Goal: Feedback & Contribution: Contribute content

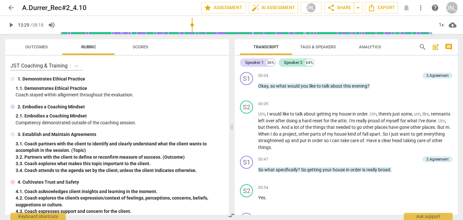
scroll to position [1715, 0]
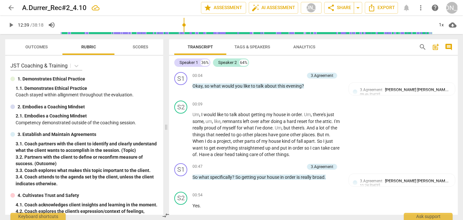
scroll to position [1816, 0]
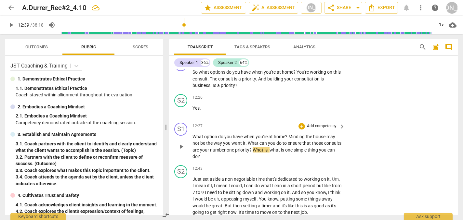
type input "760"
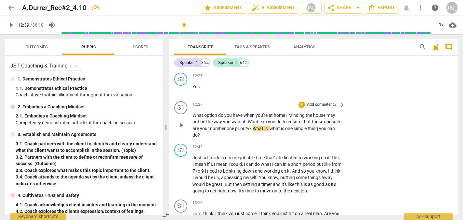
scroll to position [1839, 0]
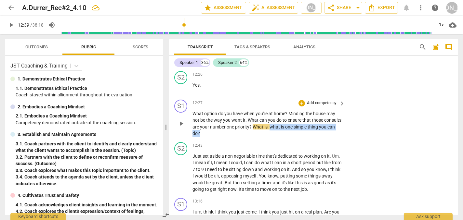
drag, startPoint x: 288, startPoint y: 105, endPoint x: 289, endPoint y: 113, distance: 7.8
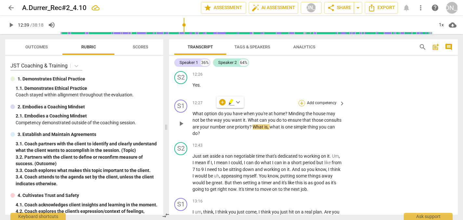
click at [301, 100] on div "+" at bounding box center [301, 103] width 6 height 6
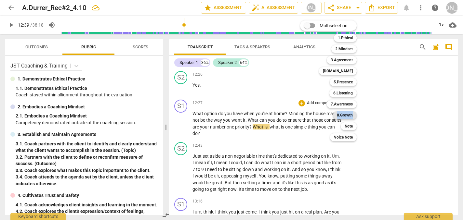
click at [344, 114] on b "8.Growth" at bounding box center [345, 115] width 16 height 8
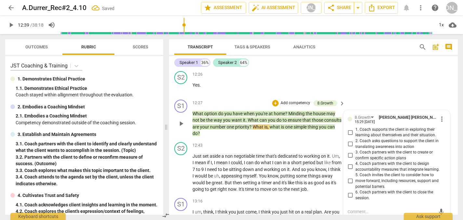
click at [288, 110] on p "What option do you have when you're at home ? Minding the house may not be the …" at bounding box center [266, 123] width 149 height 27
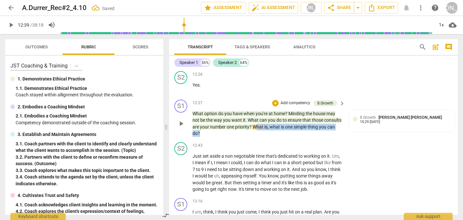
drag, startPoint x: 275, startPoint y: 102, endPoint x: 276, endPoint y: 110, distance: 8.2
click at [276, 110] on p "What option do you have when you're at home ? Minding the house may not be the …" at bounding box center [266, 123] width 149 height 27
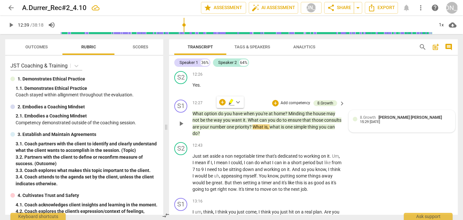
click at [369, 115] on span "8.Growth" at bounding box center [368, 117] width 16 height 5
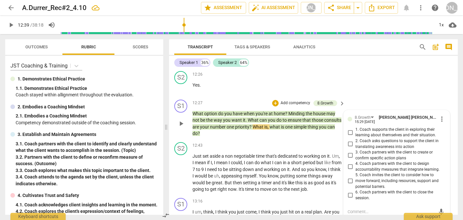
scroll to position [1850, 0]
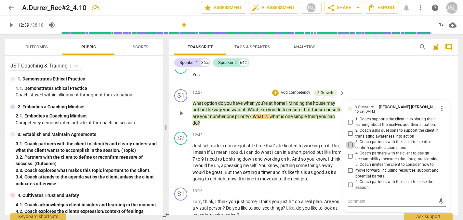
click at [349, 141] on input "3. Coach partners with the client to create or confirm specific action plans" at bounding box center [350, 145] width 10 height 8
checkbox input "true"
click at [181, 159] on span "play_arrow" at bounding box center [181, 163] width 8 height 8
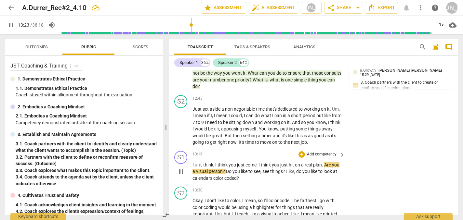
scroll to position [1886, 0]
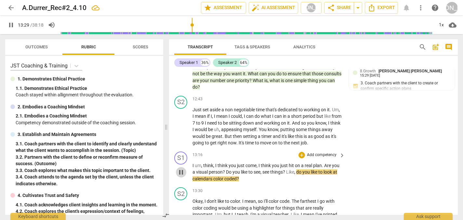
click at [182, 169] on span "pause" at bounding box center [181, 173] width 8 height 8
type input "810"
click at [300, 152] on div "+" at bounding box center [301, 155] width 6 height 6
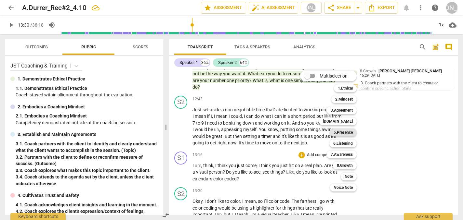
click at [345, 132] on b "5.Presence" at bounding box center [342, 133] width 19 height 8
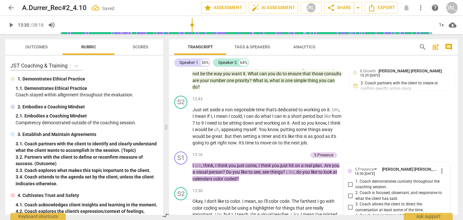
scroll to position [1888, 0]
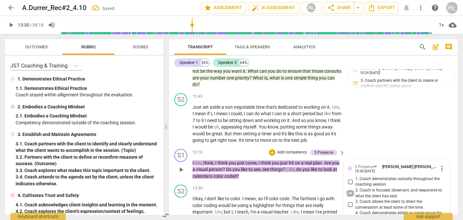
click at [348, 190] on input "2. Coach is focused, observant, and responsive to what the client has said." at bounding box center [350, 194] width 10 height 8
checkbox input "true"
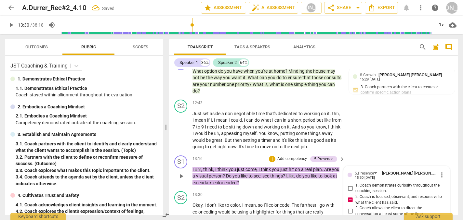
scroll to position [1846, 0]
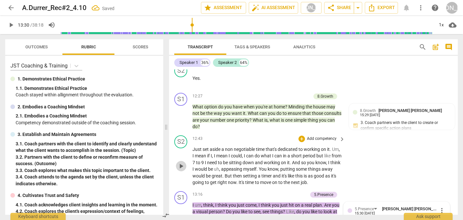
click at [180, 162] on span "play_arrow" at bounding box center [181, 166] width 8 height 8
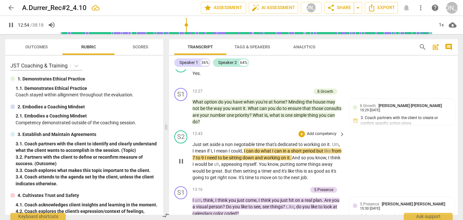
scroll to position [1852, 0]
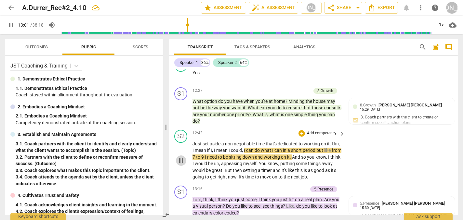
click at [181, 157] on span "pause" at bounding box center [181, 161] width 8 height 8
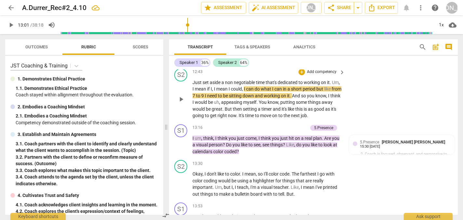
scroll to position [1916, 0]
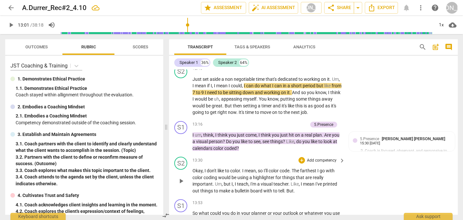
click at [368, 154] on div "S2 play_arrow pause 13:30 + Add competency keyboard_arrow_right Okay , I don't …" at bounding box center [313, 175] width 289 height 43
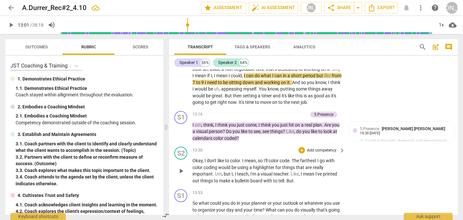
scroll to position [1929, 0]
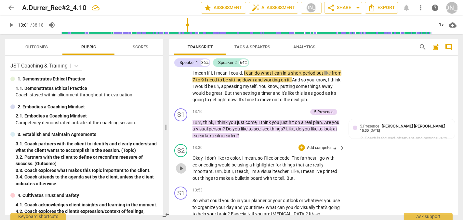
click at [181, 165] on span "play_arrow" at bounding box center [181, 169] width 8 height 8
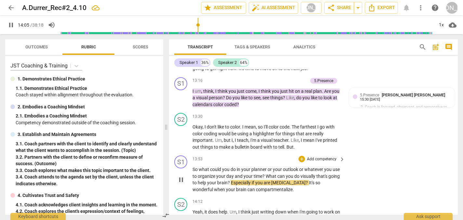
scroll to position [1959, 0]
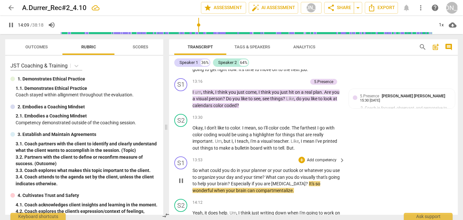
click at [181, 177] on span "pause" at bounding box center [181, 181] width 8 height 8
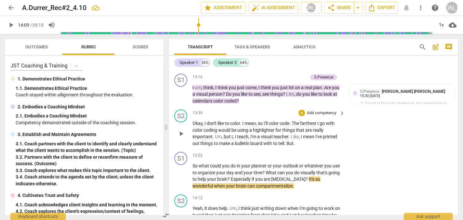
scroll to position [1963, 0]
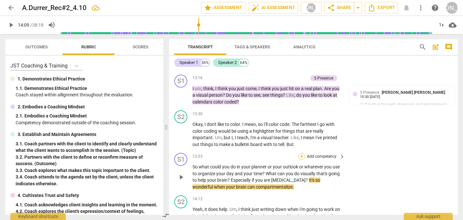
click at [300, 153] on div "+" at bounding box center [301, 156] width 6 height 6
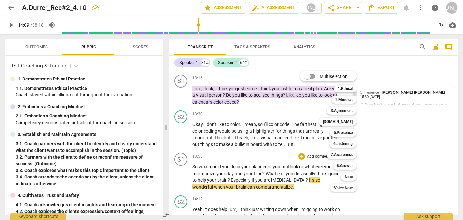
click at [392, 147] on div at bounding box center [231, 110] width 463 height 220
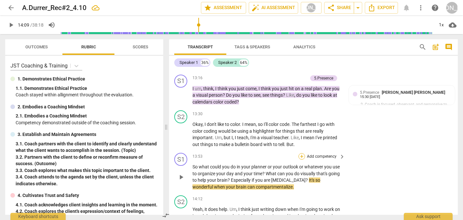
click at [300, 153] on div "+" at bounding box center [301, 156] width 6 height 6
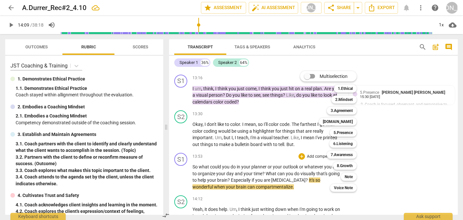
click at [234, 167] on div at bounding box center [231, 110] width 463 height 220
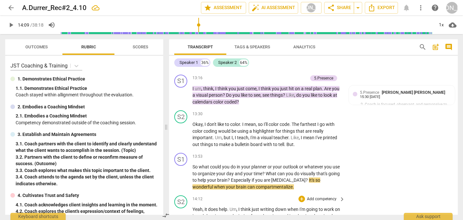
click at [180, 219] on span "play_arrow" at bounding box center [181, 223] width 8 height 8
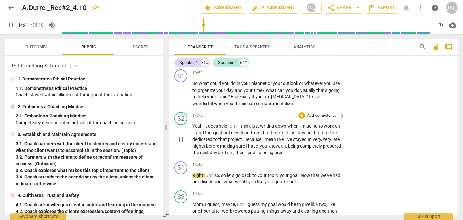
scroll to position [2047, 0]
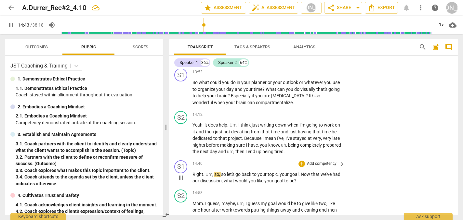
click at [389, 158] on div "S1 play_arrow pause 14:40 + Add competency keyboard_arrow_right Right . Um , so…" at bounding box center [313, 172] width 289 height 29
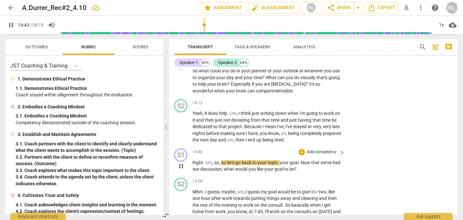
scroll to position [2063, 0]
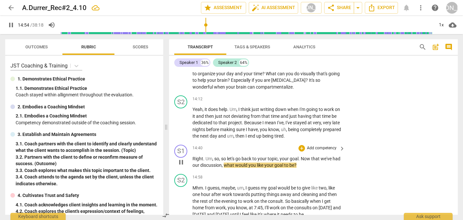
click at [180, 159] on span "pause" at bounding box center [181, 163] width 8 height 8
type input "895"
drag, startPoint x: 307, startPoint y: 140, endPoint x: 233, endPoint y: 141, distance: 74.1
click at [233, 156] on p "Right . Um , so , so let's go back to your topic , your goal . Now that we've h…" at bounding box center [266, 162] width 149 height 13
click at [310, 131] on div "+" at bounding box center [311, 130] width 6 height 6
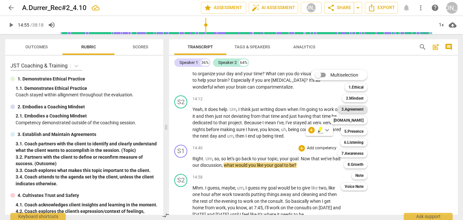
click at [357, 110] on b "3.Agreement" at bounding box center [352, 110] width 22 height 8
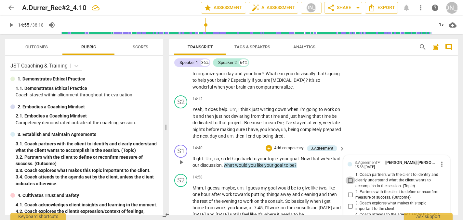
click at [348, 177] on input "1. Coach partners with the client to identify and clearly understand what the c…" at bounding box center [350, 181] width 10 height 8
checkbox input "true"
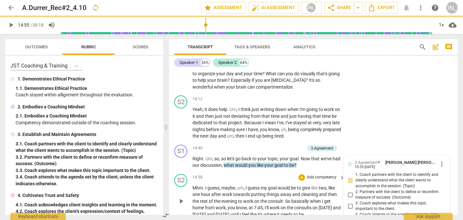
click at [180, 198] on span "play_arrow" at bounding box center [181, 202] width 8 height 8
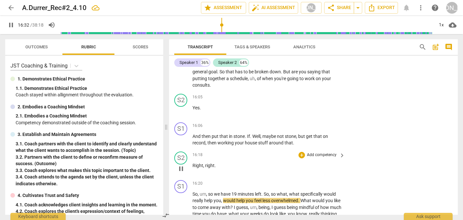
scroll to position [2252, 0]
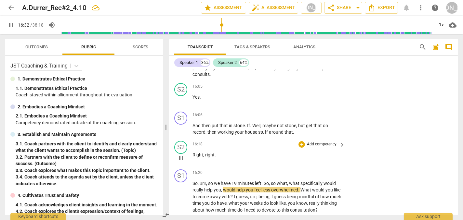
click at [380, 138] on div "S2 play_arrow pause 16:18 + Add competency keyboard_arrow_right Right , right ." at bounding box center [313, 152] width 289 height 29
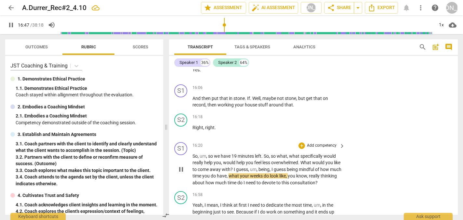
scroll to position [2285, 0]
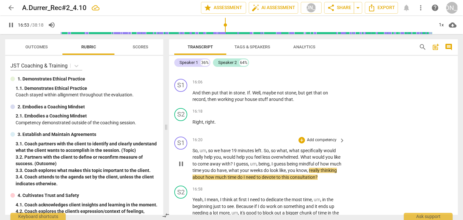
click at [182, 160] on span "pause" at bounding box center [181, 164] width 8 height 8
type input "1014"
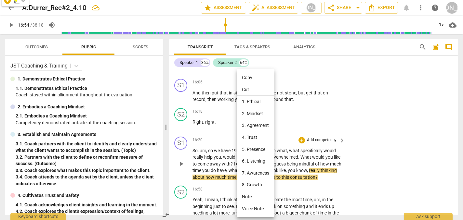
click at [352, 101] on div at bounding box center [231, 110] width 463 height 220
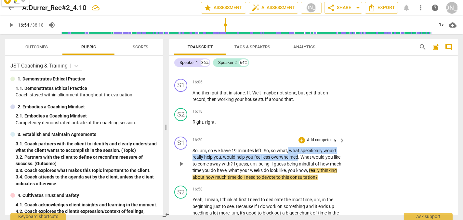
drag, startPoint x: 289, startPoint y: 121, endPoint x: 300, endPoint y: 128, distance: 12.9
click at [300, 148] on p "So , um , so we have 19 minutes left . So , so what , what specifically would r…" at bounding box center [266, 164] width 149 height 33
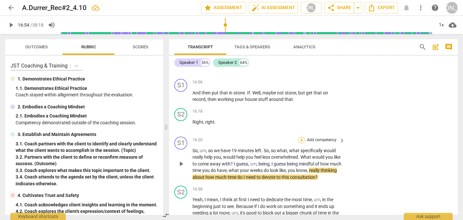
click at [300, 137] on div "+" at bounding box center [301, 140] width 6 height 6
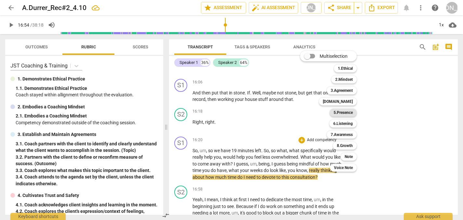
click at [347, 112] on b "5.Presence" at bounding box center [342, 113] width 19 height 8
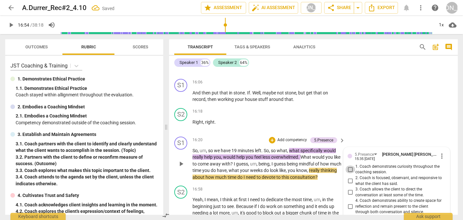
click at [348, 166] on input "1. Coach demonstrates curiosity throughout the coaching session." at bounding box center [350, 170] width 10 height 8
checkbox input "true"
click at [365, 134] on div "S1 play_arrow pause 16:20 + Add competency 5.Presence keyboard_arrow_right So ,…" at bounding box center [313, 158] width 289 height 49
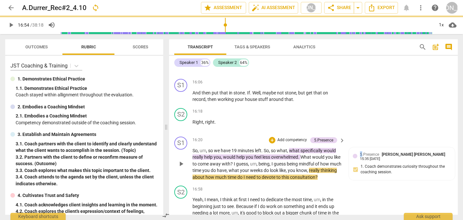
click at [365, 134] on div "S1 play_arrow pause 16:20 + Add competency 5.Presence keyboard_arrow_right So ,…" at bounding box center [313, 158] width 289 height 49
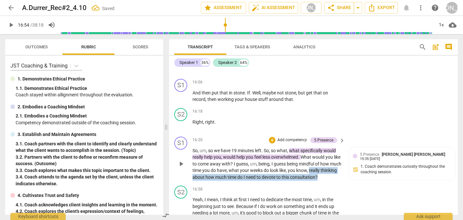
drag, startPoint x: 322, startPoint y: 142, endPoint x: 341, endPoint y: 148, distance: 19.2
click at [341, 148] on div "So , um , so we have 19 minutes left . So , so what , what specifically would r…" at bounding box center [268, 164] width 153 height 33
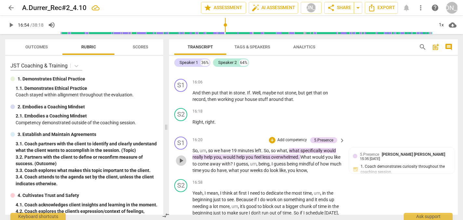
click at [180, 157] on span "play_arrow" at bounding box center [181, 161] width 8 height 8
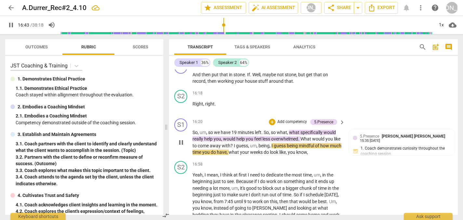
scroll to position [2304, 0]
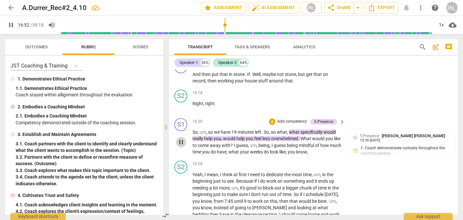
click at [182, 138] on span "pause" at bounding box center [181, 142] width 8 height 8
click at [182, 138] on span "play_arrow" at bounding box center [181, 142] width 8 height 8
click at [182, 138] on span "pause" at bounding box center [181, 142] width 8 height 8
click at [181, 138] on span "play_arrow" at bounding box center [181, 142] width 8 height 8
click at [181, 138] on span "pause" at bounding box center [181, 142] width 8 height 8
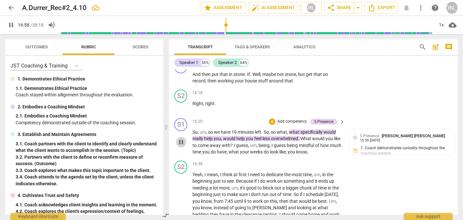
type input "1018"
click at [324, 129] on p "So , um , so we have 19 minutes left . So , so what , what specifically would r…" at bounding box center [266, 142] width 149 height 27
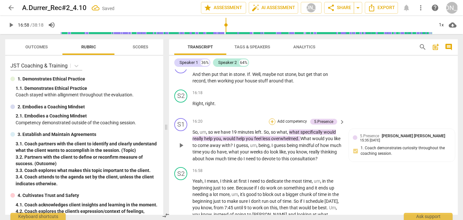
click at [271, 119] on div "+" at bounding box center [272, 122] width 6 height 6
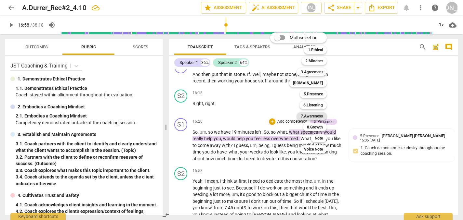
click at [317, 115] on b "7.Awareness" at bounding box center [312, 116] width 22 height 8
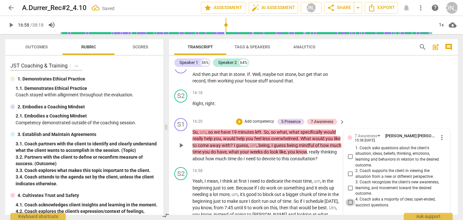
click at [348, 199] on input "4. Coach asks a majority of clear, open-ended, succinct questions." at bounding box center [350, 203] width 10 height 8
checkbox input "true"
click at [181, 218] on span "play_arrow" at bounding box center [181, 222] width 8 height 8
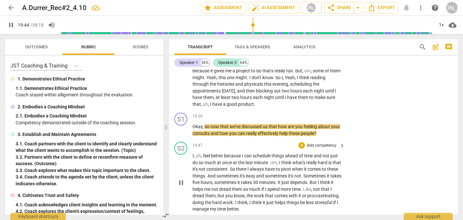
scroll to position [2646, 0]
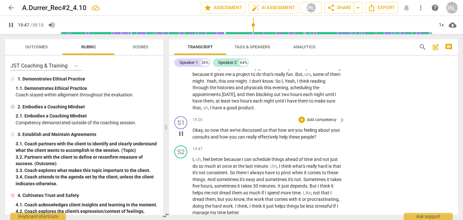
click at [183, 130] on span "pause" at bounding box center [181, 134] width 8 height 8
click at [300, 117] on div "+" at bounding box center [301, 120] width 6 height 6
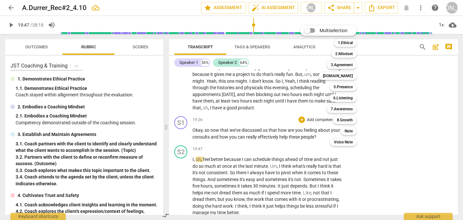
click at [393, 147] on div at bounding box center [231, 110] width 463 height 220
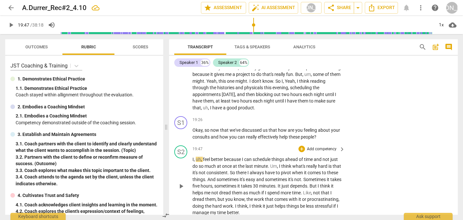
click at [180, 183] on span "play_arrow" at bounding box center [181, 187] width 8 height 8
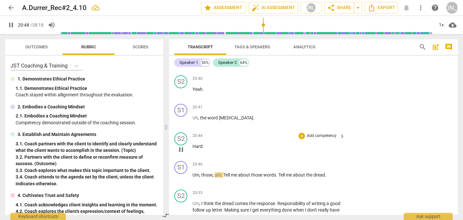
scroll to position [2827, 0]
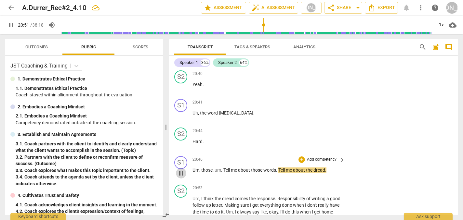
click at [182, 170] on span "pause" at bounding box center [181, 174] width 8 height 8
type input "1251"
click at [302, 157] on div "+" at bounding box center [301, 160] width 6 height 6
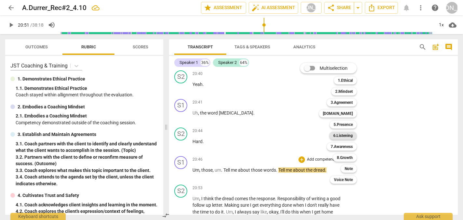
click at [346, 135] on b "6.Listening" at bounding box center [342, 136] width 19 height 8
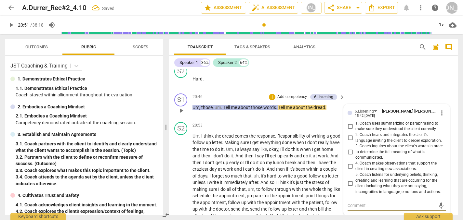
scroll to position [2889, 0]
click at [349, 149] on input "3. Coach inquires about the client's words in order to determine the full meani…" at bounding box center [350, 153] width 10 height 8
checkbox input "true"
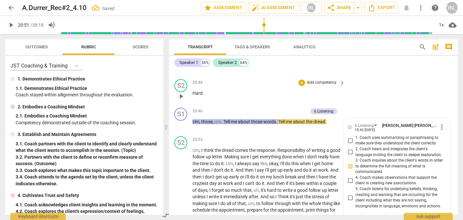
scroll to position [2878, 0]
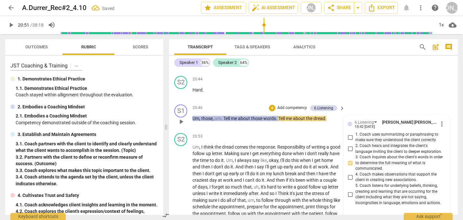
click at [352, 214] on textarea at bounding box center [391, 217] width 88 height 6
type textarea "S"
type textarea "St"
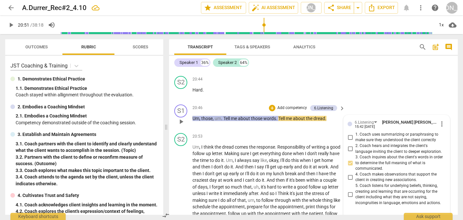
type textarea "St"
type textarea "Sta"
type textarea "Stay"
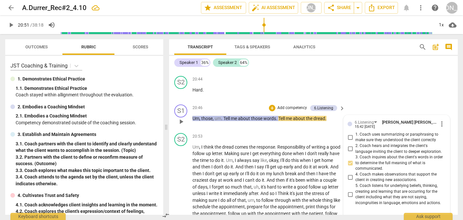
type textarea "Stay"
type textarea "Stay s"
type textarea "Stay su"
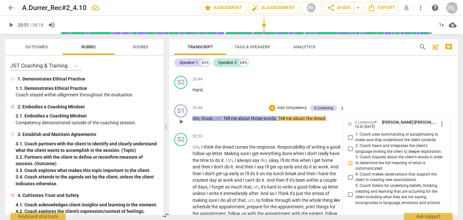
type textarea "Stay su"
type textarea "Stay suc"
type textarea "Stay succ"
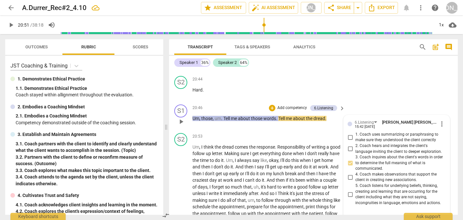
type textarea "Stay succi"
type textarea "Stay succin"
type textarea "Stay succinc"
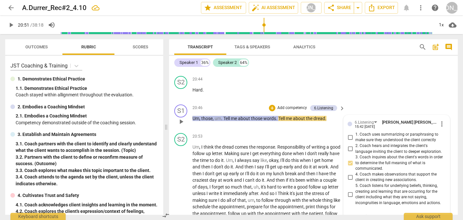
type textarea "Stay succinc"
type textarea "Stay succinct"
type textarea "Stay succinct."
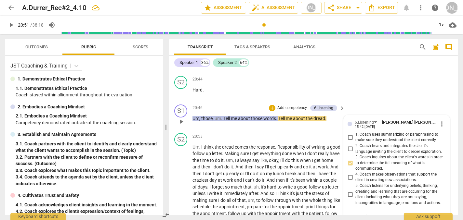
type textarea "Stay succinct. O"
type textarea "Stay succinct. On"
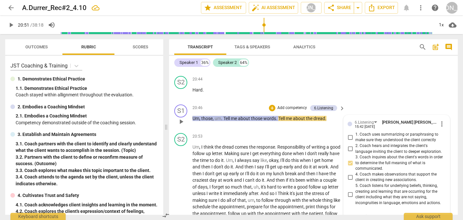
type textarea "Stay succinct. On"
type textarea "Stay succinct. One"
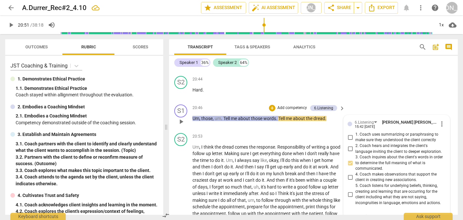
type textarea "Stay succinct. One"
type textarea "Stay succinct. One q"
type textarea "Stay succinct. One qu"
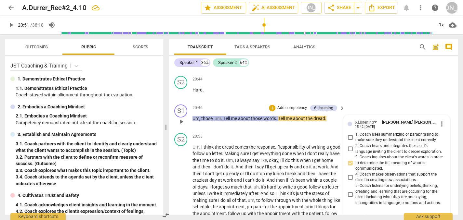
type textarea "Stay succinct. One qu"
type textarea "Stay succinct. One que"
type textarea "Stay succinct. One ques"
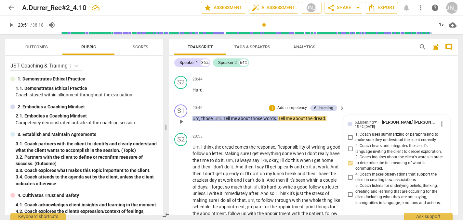
type textarea "Stay succinct. One quest"
type textarea "Stay succinct. One questi"
type textarea "Stay succinct. One questio"
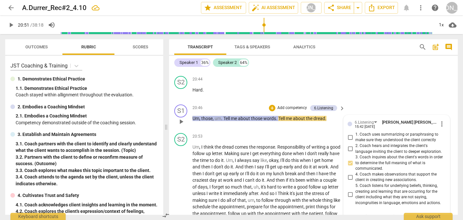
type textarea "Stay succinct. One questio"
type textarea "Stay succinct. One question"
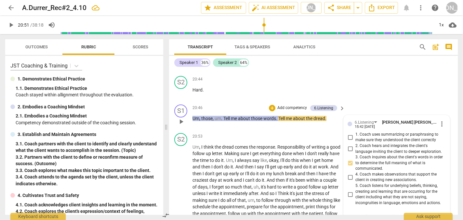
type textarea "Stay succinct. One question a"
type textarea "Stay succinct. One question at"
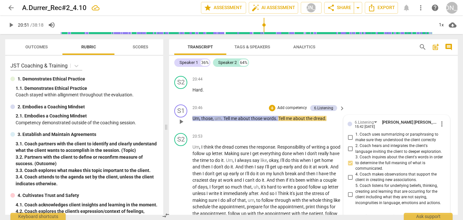
type textarea "Stay succinct. One question at"
type textarea "Stay succinct. One question at a"
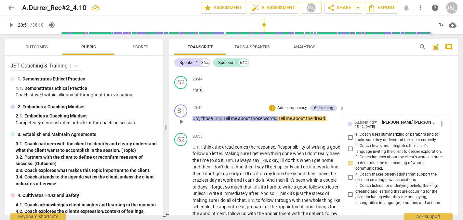
type textarea "Stay succinct. One question at a t"
type textarea "Stay succinct. One question at a ti"
type textarea "Stay succinct. One question at a [PERSON_NAME]"
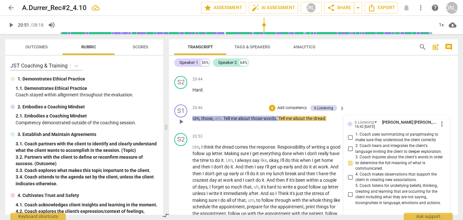
type textarea "Stay succinct. One question at a [PERSON_NAME]"
type textarea "Stay succinct. One question at a time"
type textarea "Stay succinct. One question at a time."
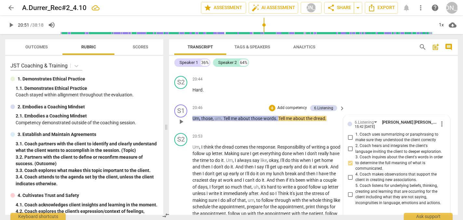
click at [439, 214] on span "send" at bounding box center [440, 217] width 7 height 7
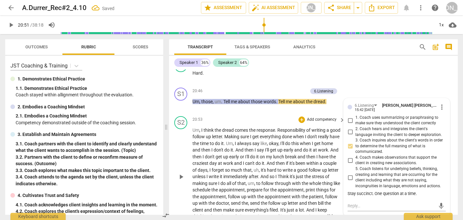
click at [179, 173] on span "play_arrow" at bounding box center [181, 177] width 8 height 8
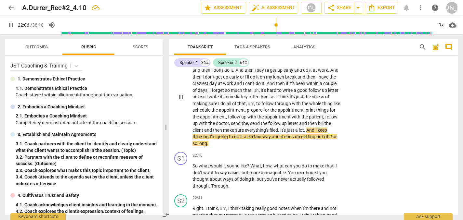
scroll to position [2975, 0]
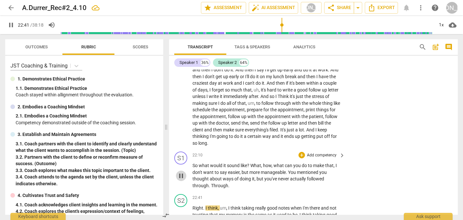
click at [181, 172] on span "pause" at bounding box center [181, 176] width 8 height 8
click at [180, 172] on span "play_arrow" at bounding box center [181, 176] width 8 height 8
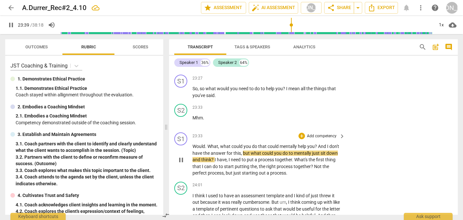
scroll to position [3179, 0]
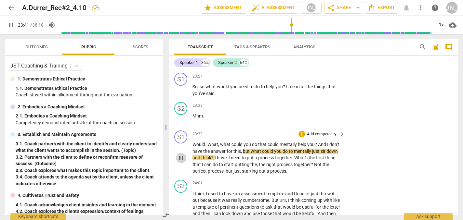
click at [179, 154] on span "pause" at bounding box center [181, 158] width 8 height 8
type input "1422"
click at [301, 131] on div "+" at bounding box center [301, 134] width 6 height 6
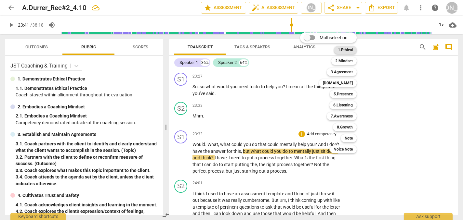
click at [346, 52] on b "1.Ethical" at bounding box center [345, 50] width 15 height 8
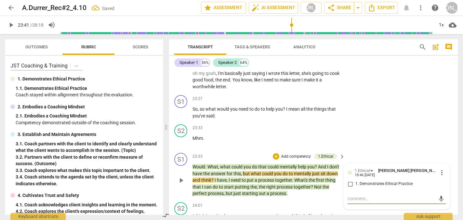
scroll to position [3146, 0]
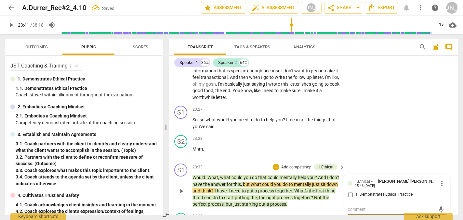
click at [440, 180] on span "more_vert" at bounding box center [442, 184] width 8 height 8
click at [444, 155] on li "Delete" at bounding box center [446, 154] width 22 height 12
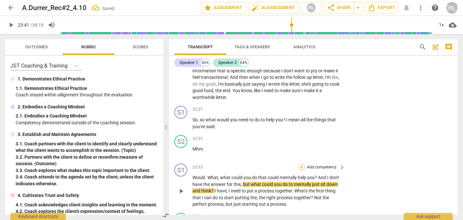
click at [300, 164] on div "+" at bounding box center [301, 167] width 6 height 6
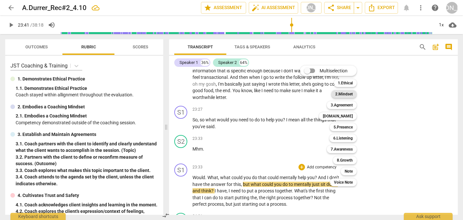
click at [345, 95] on b "2.Mindset" at bounding box center [344, 94] width 18 height 8
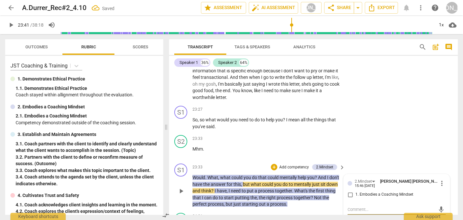
click at [380, 161] on div "S1 play_arrow pause 23:33 + Add competency 2.Mindset keyboard_arrow_right Would…" at bounding box center [313, 185] width 289 height 49
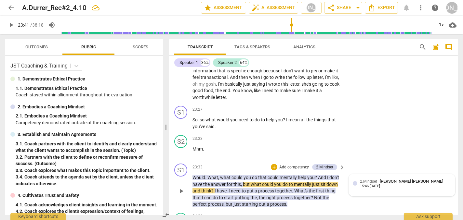
click at [444, 178] on div "2.Mindset [PERSON_NAME] [PERSON_NAME] 15:46 [DATE]" at bounding box center [405, 183] width 91 height 10
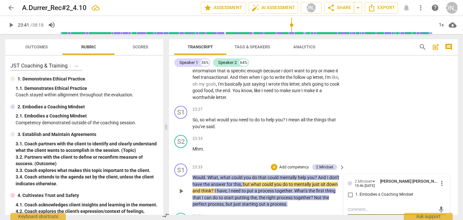
click at [439, 180] on span "more_vert" at bounding box center [442, 184] width 8 height 8
click at [445, 154] on li "Delete" at bounding box center [446, 154] width 22 height 12
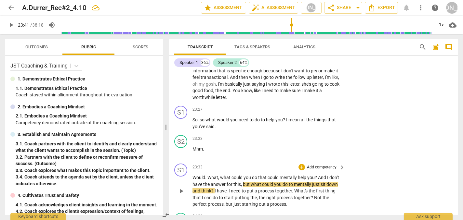
click at [356, 161] on div "S1 play_arrow pause 23:33 + Add competency keyboard_arrow_right Would . What , …" at bounding box center [313, 185] width 289 height 49
click at [275, 133] on div "S2 play_arrow pause 23:33 + Add competency keyboard_arrow_right Mhm ." at bounding box center [313, 147] width 289 height 29
drag, startPoint x: 318, startPoint y: 134, endPoint x: 241, endPoint y: 143, distance: 77.6
click at [241, 175] on p "Would . What , what could you do that could mentally help you ? And I don't hav…" at bounding box center [266, 191] width 149 height 33
click at [301, 164] on div "+" at bounding box center [301, 167] width 6 height 6
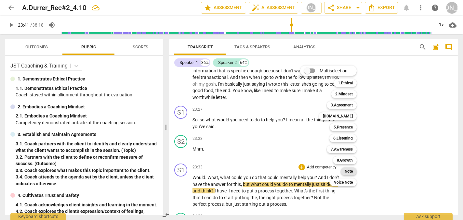
click at [350, 172] on b "Note" at bounding box center [348, 172] width 8 height 8
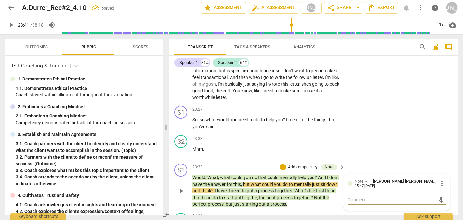
type textarea "Y"
type textarea "Yo"
type textarea "You"
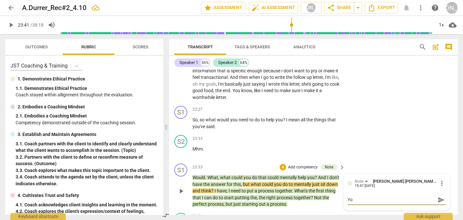
type textarea "You"
type textarea "You a"
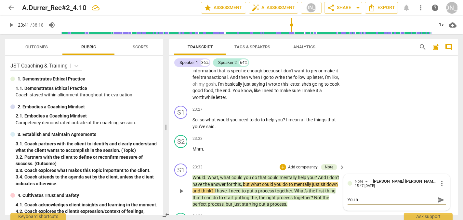
type textarea "You ar"
type textarea "You are"
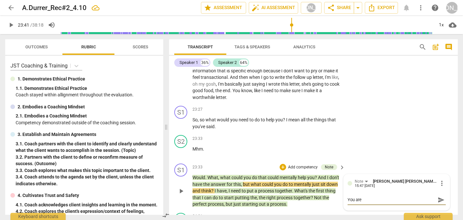
type textarea "You are"
type textarea "You are n"
type textarea "You are no"
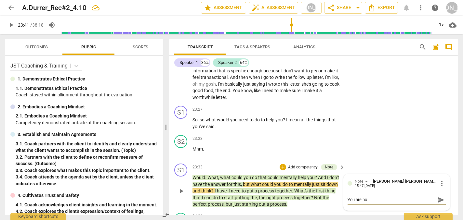
type textarea "You are not"
type textarea "You are not t"
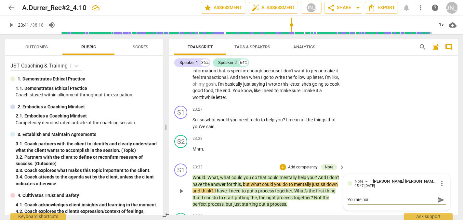
type textarea "You are not t"
type textarea "You are not th"
type textarea "You are not the"
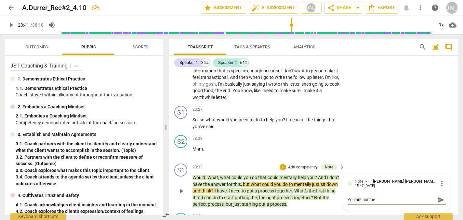
type textarea "You are not the"
type textarea "You are not the e"
type textarea "You are not the ex"
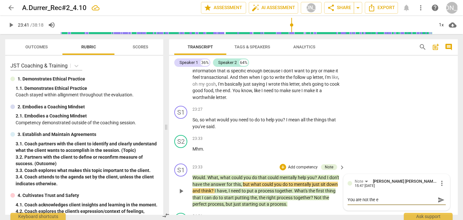
type textarea "You are not the ex"
type textarea "You are not the exp"
type textarea "You are not the expe"
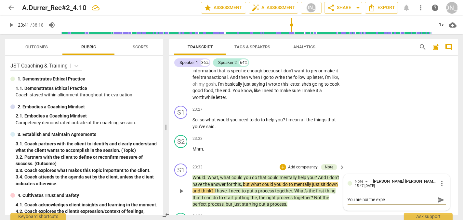
type textarea "You are not the exper"
type textarea "You are not the expert"
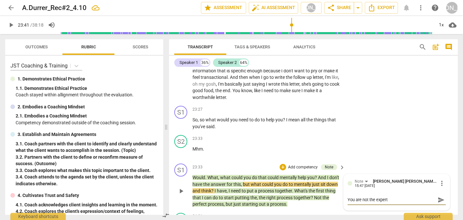
type textarea "You are not the expert"
type textarea "You are not the expert i"
type textarea "You are not the expert in"
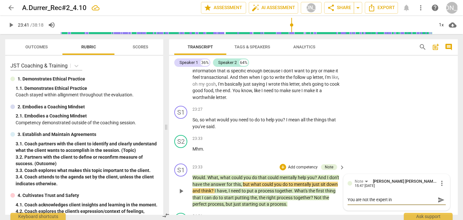
type textarea "You are not the expert in"
type textarea "You are not the expert in h"
type textarea "You are not the expert in ho"
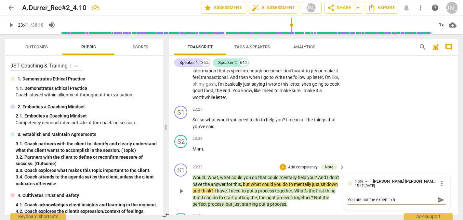
type textarea "You are not the expert in ho"
type textarea "You are not the expert in how"
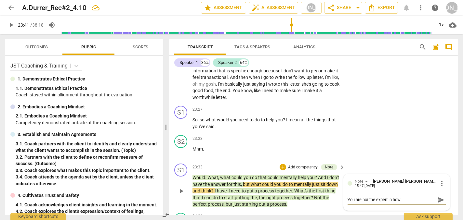
type textarea "You are not the expert in how t"
type textarea "You are not the expert in how th"
type textarea "You are not the expert in how the"
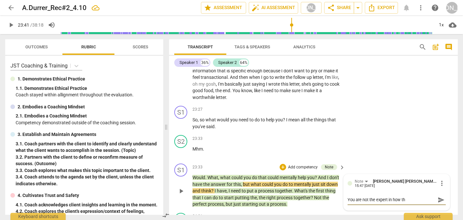
type textarea "You are not the expert in how the"
type textarea "You are not the expert in how the c"
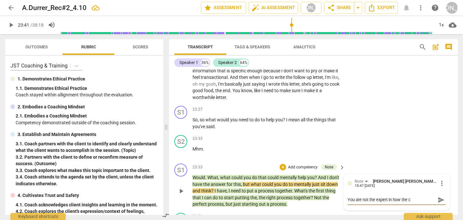
type textarea "You are not the expert in how the cl"
type textarea "You are not the expert in how the cli"
type textarea "You are not the expert in how the clie"
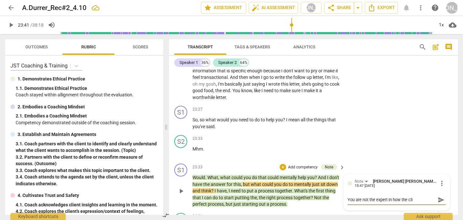
type textarea "You are not the expert in how the clie"
type textarea "You are not the expert in how the clien"
type textarea "You are not the expert in how the client"
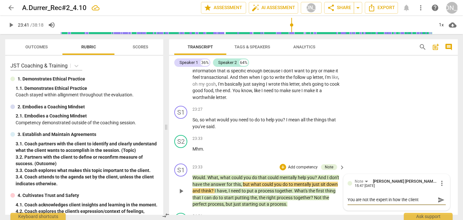
type textarea "You are not the expert in how the client"
type textarea "You are not the expert in how the client w"
type textarea "You are not the expert in how the client wo"
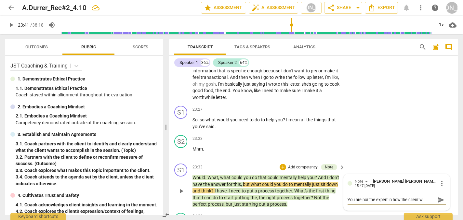
type textarea "You are not the expert in how the client wo"
type textarea "You are not the expert in how the client wou"
type textarea "You are not the expert in how the client [PERSON_NAME]"
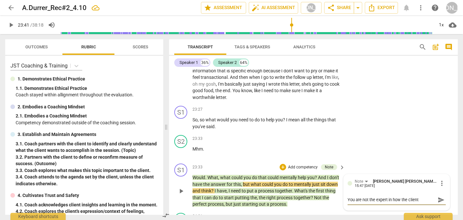
type textarea "You are not the expert in how the client would"
type textarea "You are not the expert in how the client would w"
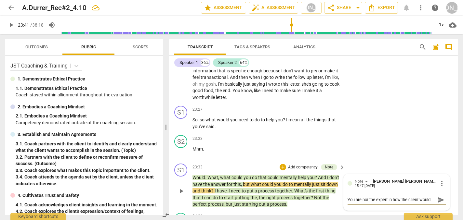
type textarea "You are not the expert in how the client would w"
type textarea "You are not the expert in how the client would wo"
type textarea "You are not the expert in how the client would wor"
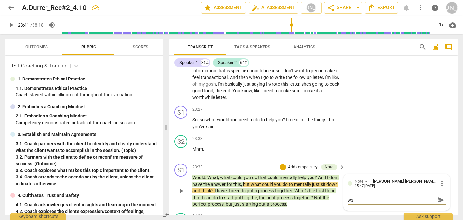
type textarea "You are not the expert in how the client would wor"
type textarea "You are not the expert in how the client would work"
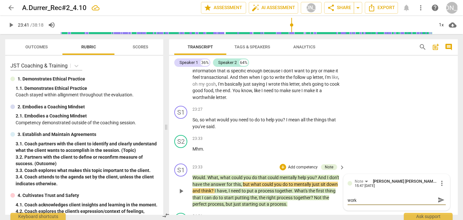
type textarea "You are not the expert in how the client would work t"
click at [407, 197] on textarea "You are not the expert in how the client would work through a process" at bounding box center [391, 203] width 88 height 12
click at [402, 197] on textarea "You are not the expert in how each client would work through a process" at bounding box center [391, 203] width 88 height 12
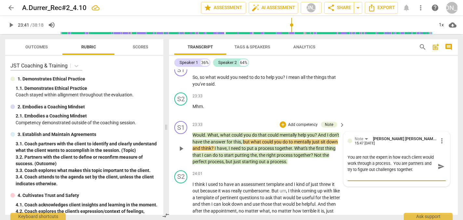
scroll to position [3190, 0]
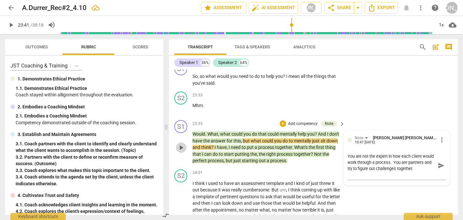
click at [180, 144] on span "play_arrow" at bounding box center [181, 148] width 8 height 8
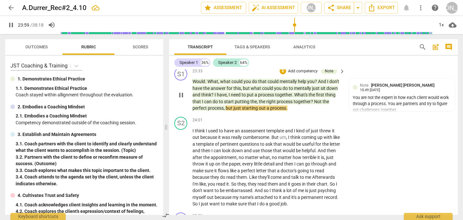
scroll to position [3242, 0]
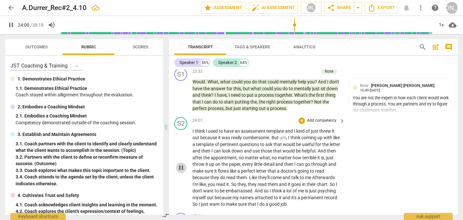
click at [180, 164] on span "pause" at bounding box center [181, 168] width 8 height 8
click at [180, 164] on span "play_arrow" at bounding box center [181, 168] width 8 height 8
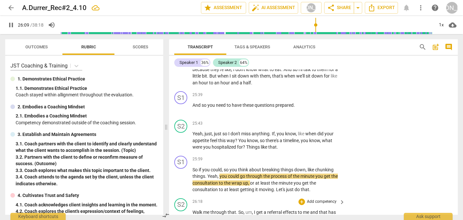
scroll to position [3513, 0]
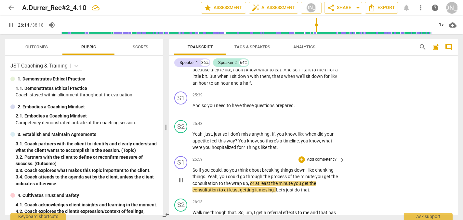
click at [185, 176] on span "pause" at bounding box center [181, 180] width 8 height 8
click at [185, 176] on span "play_arrow" at bounding box center [181, 180] width 8 height 8
click at [179, 176] on span "pause" at bounding box center [181, 180] width 8 height 8
click at [302, 157] on div "+" at bounding box center [301, 160] width 6 height 6
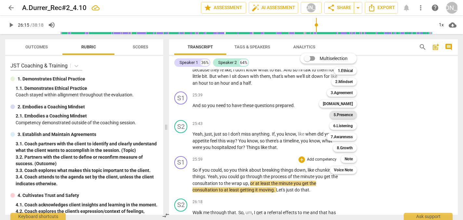
click at [343, 114] on b "5.Presence" at bounding box center [342, 115] width 19 height 8
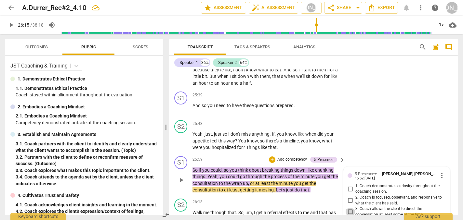
click at [349, 208] on input "3. Coach allows the client to direct the conversation at least some of the time." at bounding box center [350, 212] width 10 height 8
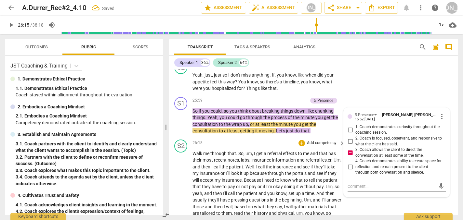
scroll to position [3573, 0]
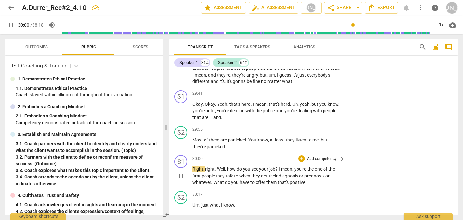
scroll to position [4014, 0]
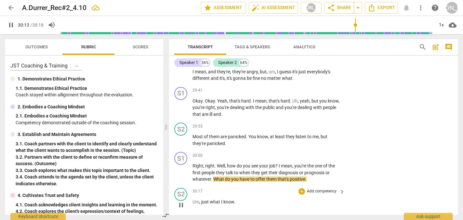
click at [388, 186] on div "S2 play_arrow pause 30:17 + Add competency keyboard_arrow_right Um , just what …" at bounding box center [313, 200] width 289 height 29
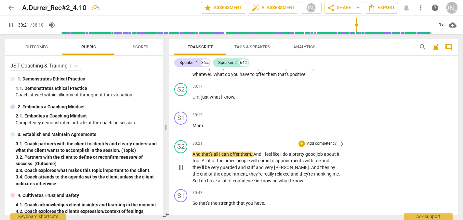
scroll to position [4125, 0]
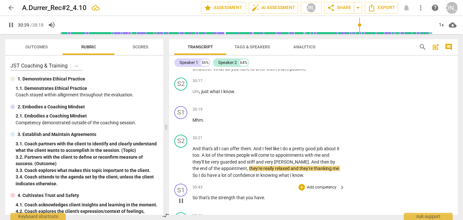
click at [388, 181] on div "S1 play_arrow pause 30:43 + Add competency keyboard_arrow_right So that's the s…" at bounding box center [313, 195] width 289 height 29
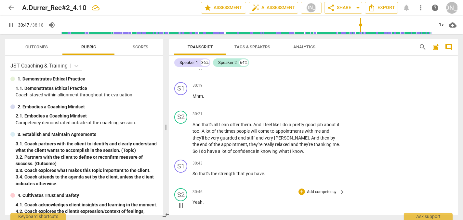
scroll to position [4153, 0]
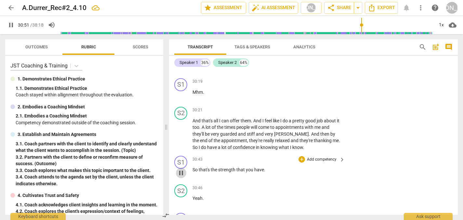
click at [181, 169] on span "pause" at bounding box center [181, 173] width 8 height 8
click at [300, 156] on div "+" at bounding box center [301, 159] width 6 height 6
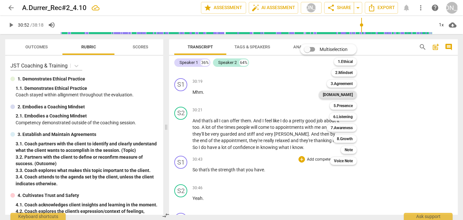
click at [347, 95] on b "[DOMAIN_NAME]" at bounding box center [338, 95] width 30 height 8
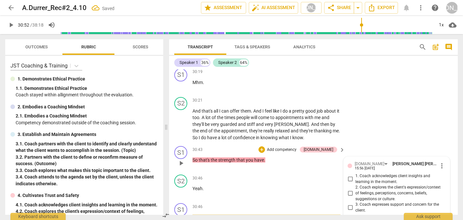
scroll to position [4164, 0]
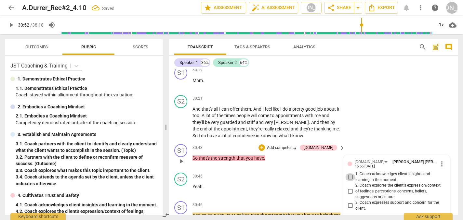
click at [349, 174] on input "1. Coach acknowledges client insights and learning in the moment." at bounding box center [350, 178] width 10 height 8
click at [354, 219] on textarea at bounding box center [391, 222] width 88 height 6
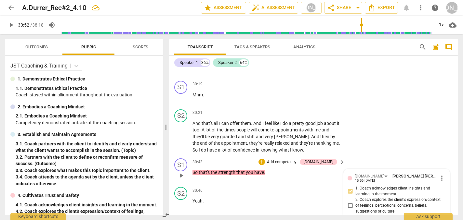
scroll to position [6, 0]
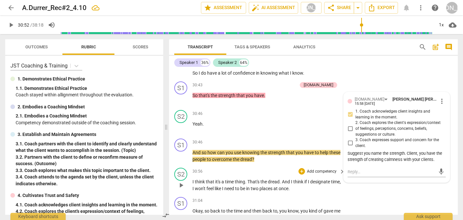
scroll to position [4228, 0]
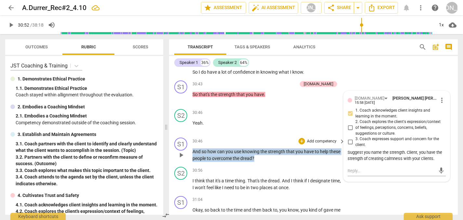
drag, startPoint x: 269, startPoint y: 104, endPoint x: 213, endPoint y: 94, distance: 57.2
click at [213, 149] on p "And so how can you use knowing the strength that you have to help these people …" at bounding box center [266, 155] width 149 height 13
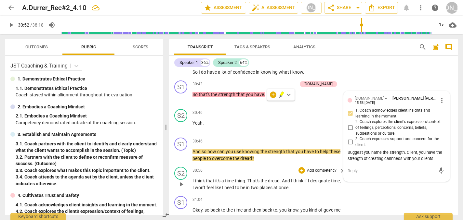
click at [290, 164] on div "S2 play_arrow pause 30:56 + Add competency keyboard_arrow_right I think that it…" at bounding box center [313, 178] width 289 height 29
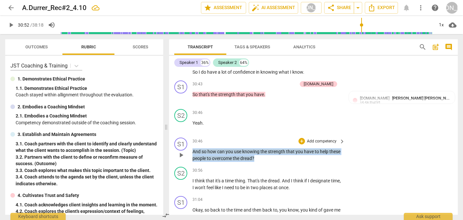
drag, startPoint x: 270, startPoint y: 104, endPoint x: 203, endPoint y: 90, distance: 68.5
click at [203, 138] on div "30:46 + Add competency keyboard_arrow_right And so how can you use knowing the …" at bounding box center [268, 150] width 153 height 24
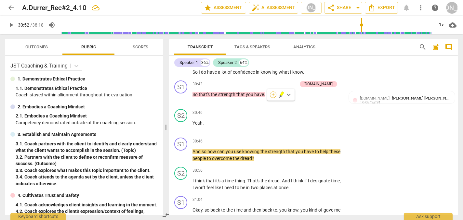
click at [273, 93] on div "+" at bounding box center [273, 95] width 6 height 6
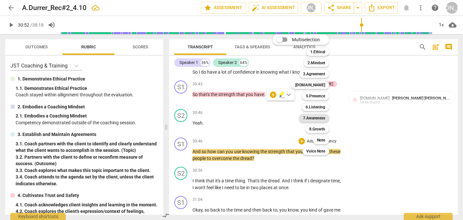
click at [314, 118] on b "7.Awareness" at bounding box center [314, 118] width 22 height 8
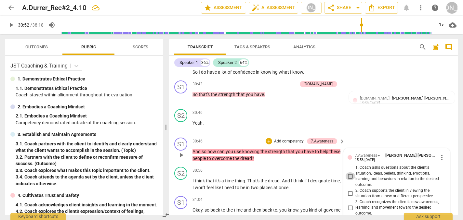
click at [349, 173] on input "1. Coach asks questions about the client's situation, ideas, beliefs, thinking,…" at bounding box center [350, 177] width 10 height 8
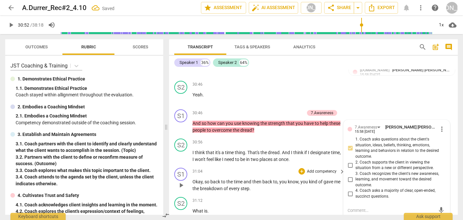
scroll to position [4257, 0]
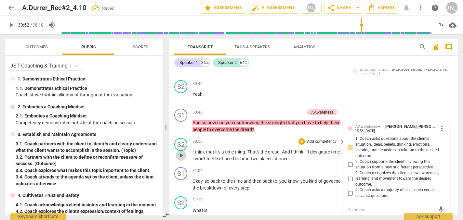
click at [180, 152] on span "play_arrow" at bounding box center [181, 156] width 8 height 8
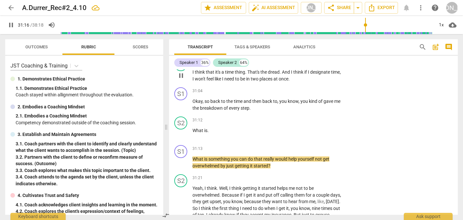
scroll to position [4338, 0]
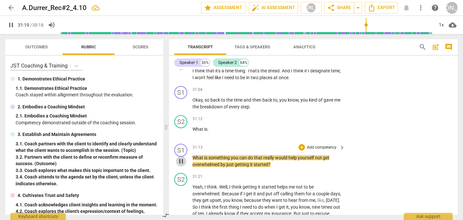
click at [180, 158] on span "pause" at bounding box center [181, 162] width 8 height 8
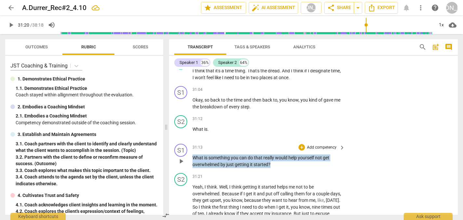
drag, startPoint x: 273, startPoint y: 109, endPoint x: 215, endPoint y: 95, distance: 59.6
click at [215, 144] on div "31:13 + Add competency keyboard_arrow_right What is something you can do that r…" at bounding box center [268, 156] width 153 height 24
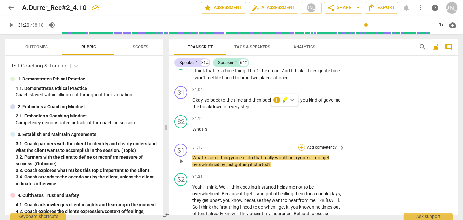
click at [299, 144] on div "+" at bounding box center [301, 147] width 6 height 6
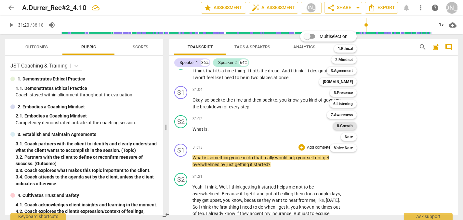
click at [345, 126] on b "8.Growth" at bounding box center [345, 126] width 16 height 8
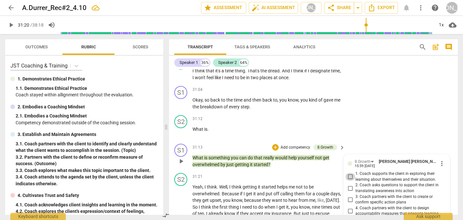
click at [349, 173] on input "1. Coach supports the client in exploring their learning about themselves and t…" at bounding box center [350, 177] width 10 height 8
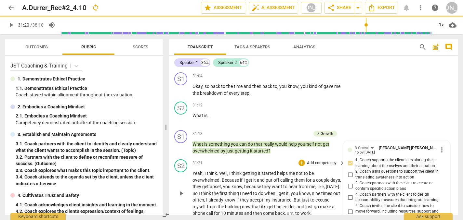
click at [181, 190] on span "play_arrow" at bounding box center [181, 194] width 8 height 8
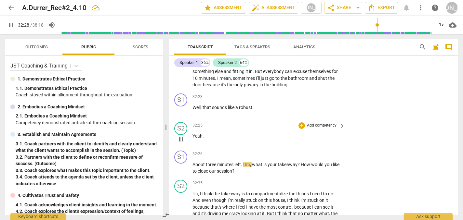
scroll to position [4567, 0]
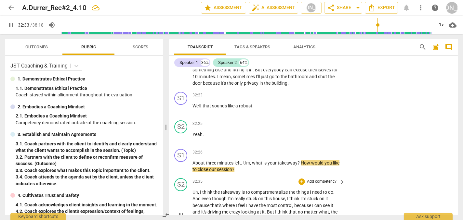
click at [280, 176] on div "S2 play_arrow pause 32:35 + Add competency keyboard_arrow_right Uh , I think th…" at bounding box center [313, 210] width 289 height 69
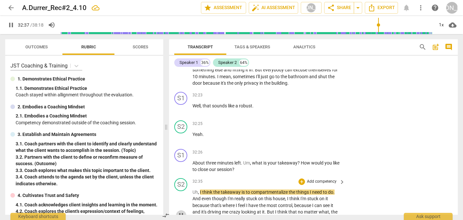
click at [180, 212] on span "pause" at bounding box center [181, 216] width 8 height 8
drag, startPoint x: 297, startPoint y: 105, endPoint x: 253, endPoint y: 102, distance: 43.6
click at [253, 160] on p "About three minutes left . Um , what is your takeaway ? How would you like to c…" at bounding box center [266, 166] width 149 height 13
click at [301, 96] on div "+" at bounding box center [303, 96] width 6 height 6
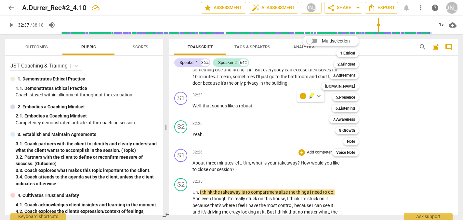
click at [88, 121] on div at bounding box center [231, 110] width 463 height 220
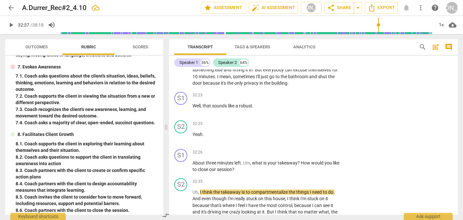
scroll to position [0, 0]
click at [301, 179] on div "+" at bounding box center [301, 182] width 6 height 6
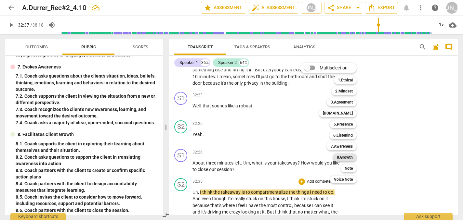
click at [347, 157] on b "8.Growth" at bounding box center [345, 158] width 16 height 8
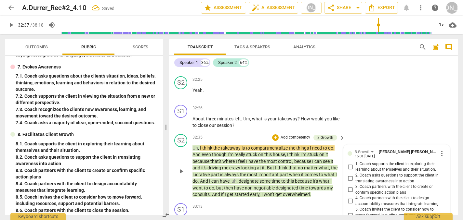
scroll to position [4594, 0]
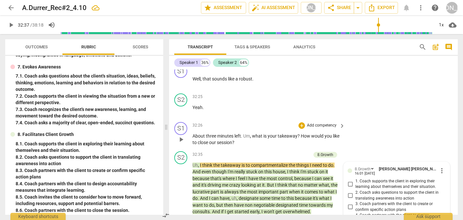
click at [365, 120] on div "S1 play_arrow pause 32:26 + Add competency keyboard_arrow_right About three min…" at bounding box center [313, 134] width 289 height 29
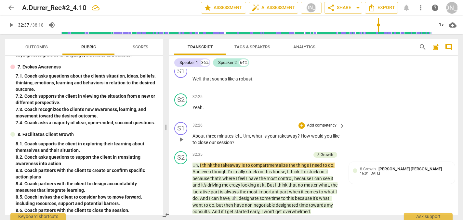
click at [263, 133] on p "About three minutes left . Um , what is your takeaway ? How would you like to c…" at bounding box center [266, 139] width 149 height 13
drag, startPoint x: 299, startPoint y: 78, endPoint x: 253, endPoint y: 77, distance: 46.5
click at [253, 133] on p "About three minutes left . Um , what is your takeaway ? How would you like to c…" at bounding box center [266, 139] width 149 height 13
click at [305, 69] on div "+" at bounding box center [306, 69] width 6 height 6
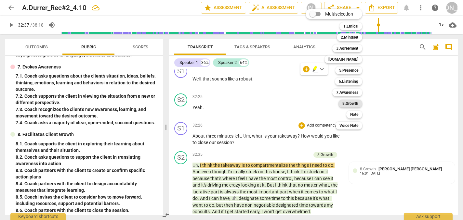
click at [351, 102] on b "8.Growth" at bounding box center [350, 104] width 16 height 8
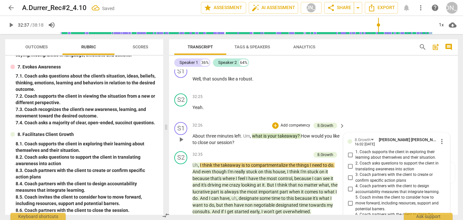
click at [349, 151] on input "1. Coach supports the client in exploring their learning about themselves and t…" at bounding box center [350, 155] width 10 height 8
drag, startPoint x: 301, startPoint y: 77, endPoint x: 301, endPoint y: 85, distance: 8.1
click at [301, 133] on p "About three minutes left . Um , what is your takeaway ? How would you like to c…" at bounding box center [266, 139] width 149 height 13
click at [348, 214] on input "6. Coach partners with the client to close the session." at bounding box center [350, 218] width 10 height 8
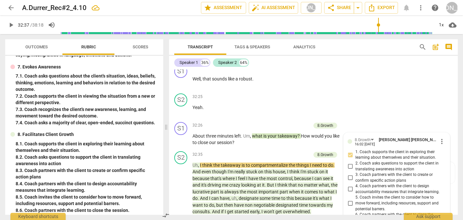
scroll to position [6, 0]
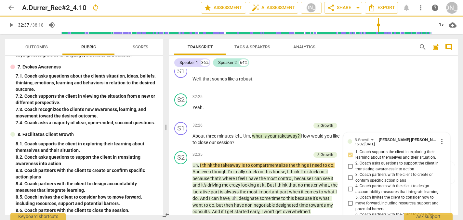
scroll to position [0, 0]
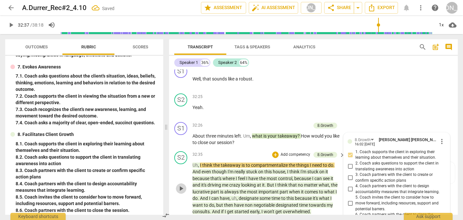
click at [183, 185] on span "play_arrow" at bounding box center [181, 189] width 8 height 8
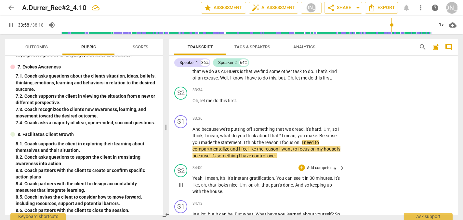
scroll to position [4754, 0]
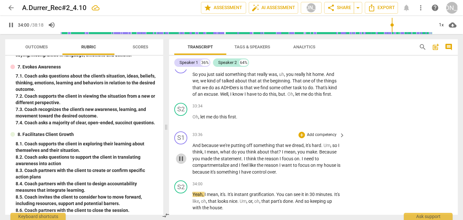
click at [180, 155] on span "pause" at bounding box center [181, 159] width 8 height 8
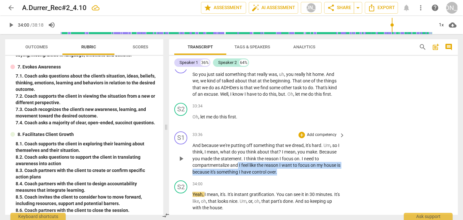
drag, startPoint x: 283, startPoint y: 112, endPoint x: 238, endPoint y: 102, distance: 46.5
click at [238, 142] on p "And because we're putting off something that we dread , it's hard . Um , so I t…" at bounding box center [266, 158] width 149 height 33
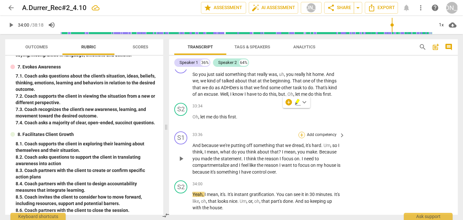
click at [299, 132] on div "+" at bounding box center [301, 135] width 6 height 6
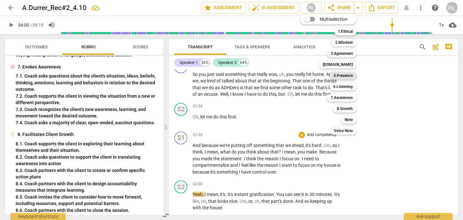
click at [347, 76] on b "5.Presence" at bounding box center [342, 76] width 19 height 8
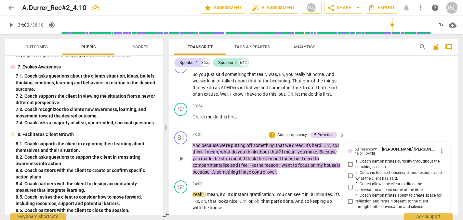
click at [349, 172] on input "2. Coach is focused, observant, and responsive to what the client has said." at bounding box center [350, 176] width 10 height 8
click at [354, 218] on textarea at bounding box center [391, 221] width 88 height 6
click at [439, 220] on span "send" at bounding box center [440, 224] width 9 height 8
click at [182, 198] on span "play_arrow" at bounding box center [181, 202] width 8 height 8
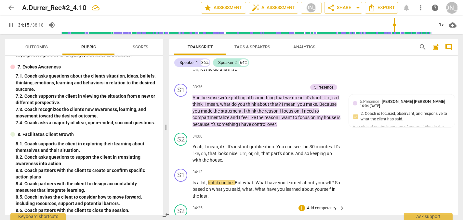
scroll to position [4802, 0]
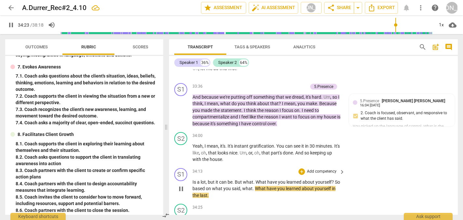
click at [355, 166] on div "S1 play_arrow pause 34:13 + Add competency keyboard_arrow_right Is a lot , but …" at bounding box center [313, 184] width 289 height 36
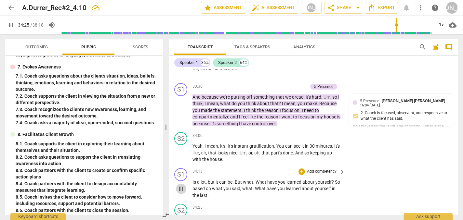
click at [180, 185] on span "pause" at bounding box center [181, 189] width 8 height 8
drag, startPoint x: 330, startPoint y: 121, endPoint x: 255, endPoint y: 120, distance: 75.4
click at [255, 179] on p "Is a lot , but it can be . But what . What have you learned about yourself ? So…" at bounding box center [266, 189] width 149 height 20
click at [302, 169] on div "+" at bounding box center [301, 172] width 6 height 6
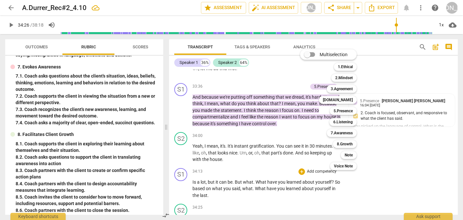
click at [95, 129] on div at bounding box center [231, 110] width 463 height 220
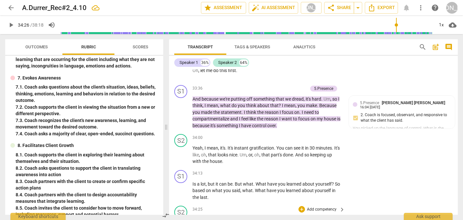
scroll to position [4800, 0]
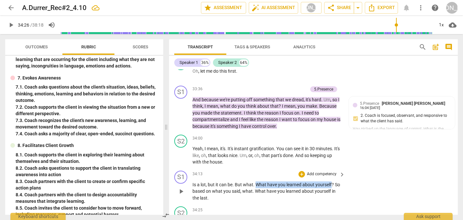
drag, startPoint x: 332, startPoint y: 123, endPoint x: 256, endPoint y: 122, distance: 76.0
click at [256, 182] on p "Is a lot , but it can be . But what . What have you learned about yourself ? So…" at bounding box center [266, 192] width 149 height 20
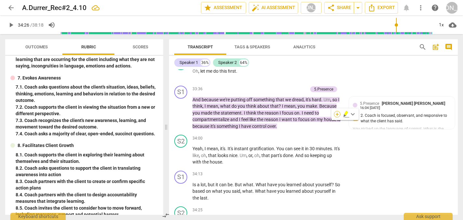
click at [338, 114] on div "+" at bounding box center [337, 114] width 6 height 6
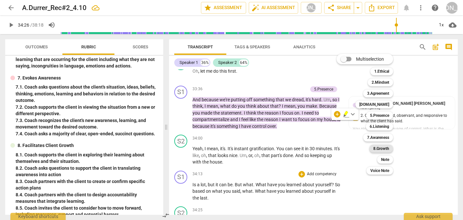
click at [382, 148] on b "8.Growth" at bounding box center [381, 149] width 16 height 8
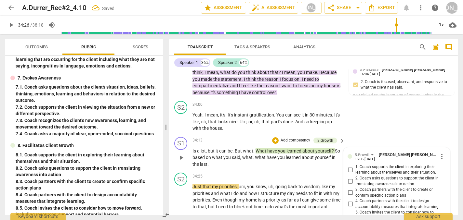
scroll to position [4814, 0]
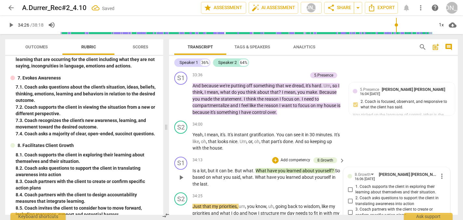
click at [349, 186] on input "1. Coach supports the client in exploring their learning about themselves and t…" at bounding box center [350, 190] width 10 height 8
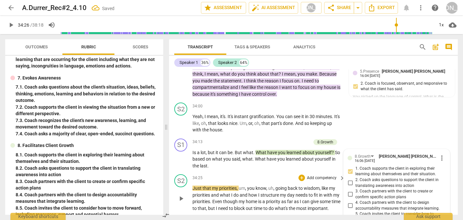
scroll to position [4832, 0]
click at [181, 195] on span "play_arrow" at bounding box center [181, 199] width 8 height 8
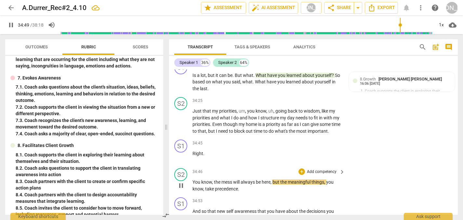
scroll to position [4916, 0]
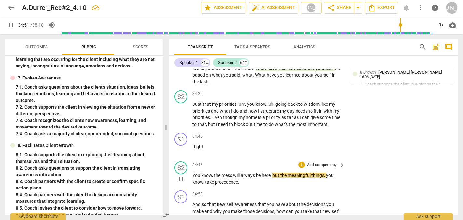
click at [379, 159] on div "S2 play_arrow pause 34:46 + Add competency keyboard_arrow_right You know , the …" at bounding box center [313, 173] width 289 height 29
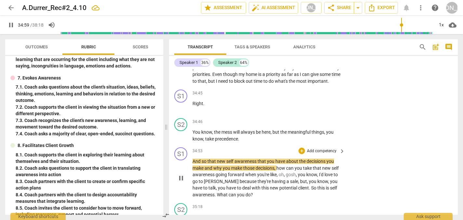
scroll to position [4963, 0]
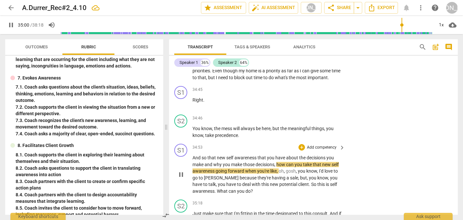
click at [379, 141] on div "S1 play_arrow pause 34:53 + Add competency keyboard_arrow_right And so that new…" at bounding box center [313, 169] width 289 height 56
click at [302, 162] on span "you" at bounding box center [298, 164] width 8 height 5
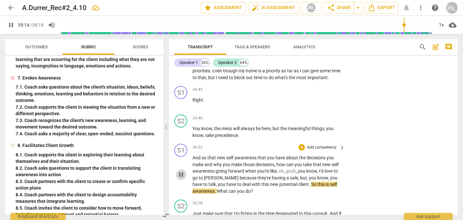
click at [180, 171] on span "pause" at bounding box center [181, 175] width 8 height 8
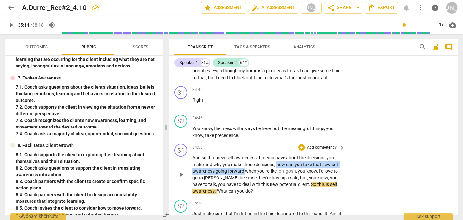
drag, startPoint x: 277, startPoint y: 101, endPoint x: 245, endPoint y: 108, distance: 32.5
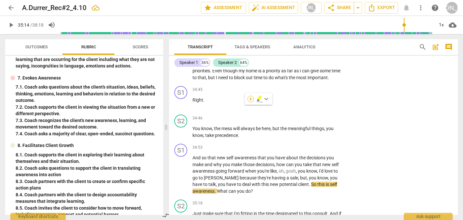
click at [250, 99] on div "+" at bounding box center [250, 99] width 6 height 6
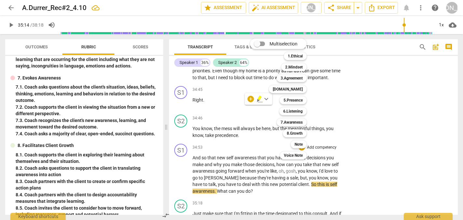
click at [118, 142] on div at bounding box center [231, 110] width 463 height 220
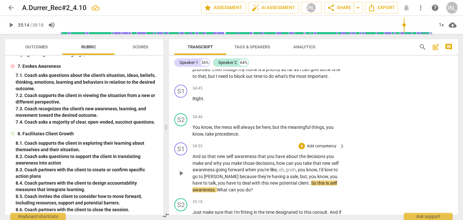
scroll to position [4960, 0]
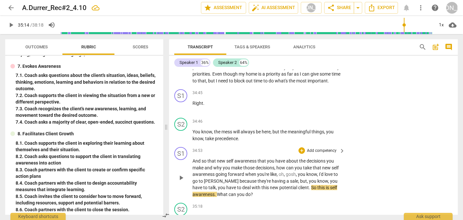
click at [362, 145] on div "S1 play_arrow pause 34:53 + Add competency keyboard_arrow_right And so that new…" at bounding box center [313, 173] width 289 height 56
click at [277, 172] on span "," at bounding box center [278, 174] width 2 height 5
drag, startPoint x: 244, startPoint y: 111, endPoint x: 277, endPoint y: 104, distance: 33.5
click at [277, 158] on p "And so that new self awareness that you have about the decisions you make and w…" at bounding box center [266, 178] width 149 height 40
click at [302, 148] on div "+" at bounding box center [301, 151] width 6 height 6
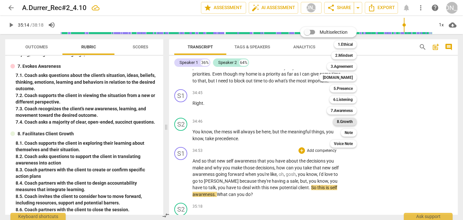
click at [343, 121] on b "8.Growth" at bounding box center [345, 122] width 16 height 8
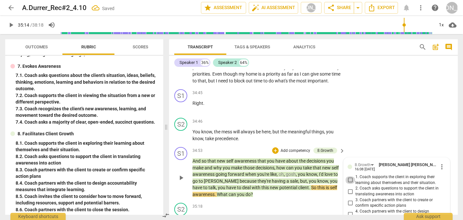
click at [349, 176] on input "1. Coach supports the client in exploring their learning about themselves and t…" at bounding box center [350, 180] width 10 height 8
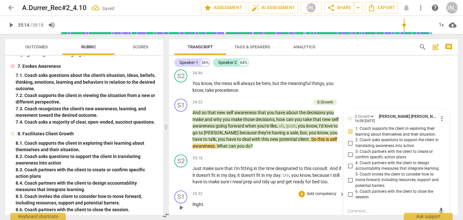
scroll to position [5008, 0]
click at [181, 171] on span "play_arrow" at bounding box center [181, 175] width 8 height 8
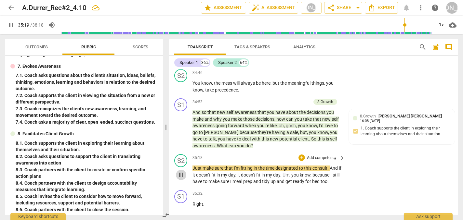
click at [181, 171] on span "pause" at bounding box center [181, 175] width 8 height 8
click at [180, 171] on span "play_arrow" at bounding box center [181, 175] width 8 height 8
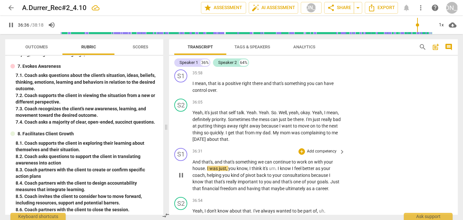
scroll to position [5254, 0]
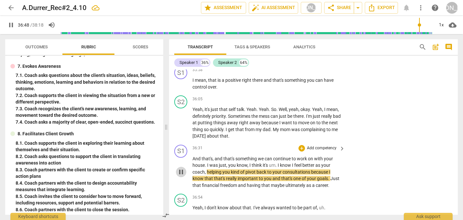
click at [181, 168] on span "pause" at bounding box center [181, 172] width 8 height 8
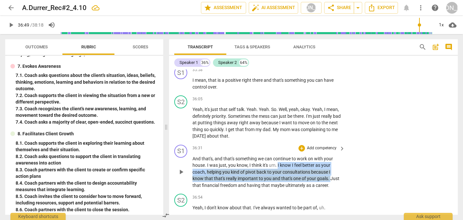
drag, startPoint x: 278, startPoint y: 98, endPoint x: 330, endPoint y: 111, distance: 52.8
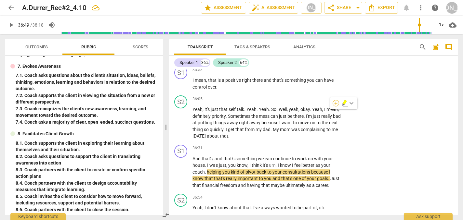
click at [336, 102] on div "+" at bounding box center [335, 103] width 6 height 6
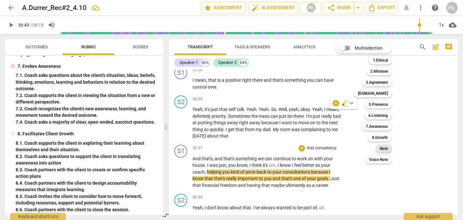
click at [383, 149] on b "Note" at bounding box center [384, 149] width 8 height 8
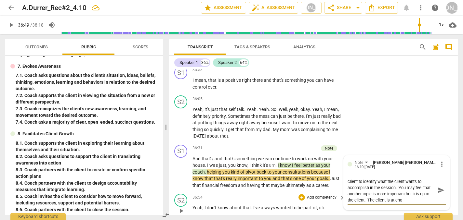
scroll to position [0, 0]
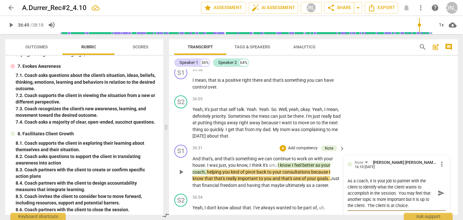
click at [437, 190] on span "send" at bounding box center [440, 193] width 7 height 7
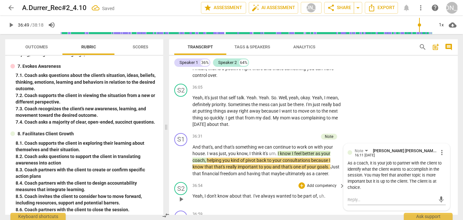
scroll to position [5267, 0]
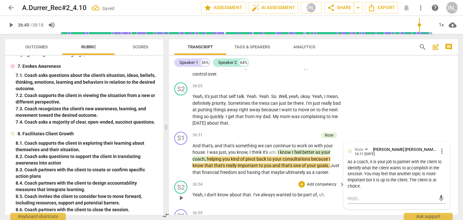
click at [180, 194] on span "play_arrow" at bounding box center [181, 198] width 8 height 8
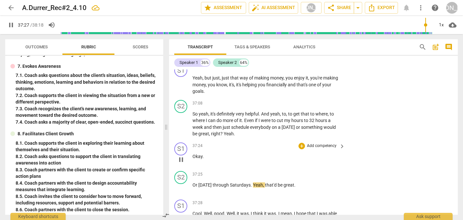
scroll to position [5418, 0]
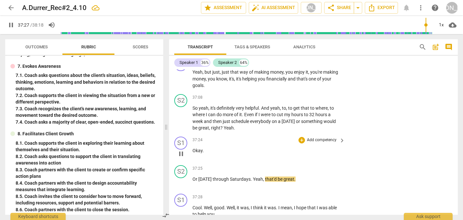
click at [354, 134] on div "S1 play_arrow pause 37:24 + Add competency keyboard_arrow_right Okay ." at bounding box center [313, 148] width 289 height 29
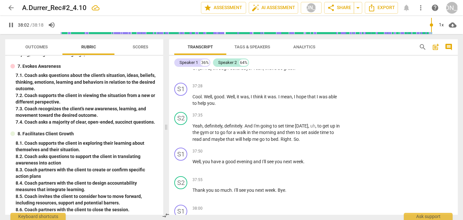
scroll to position [5529, 0]
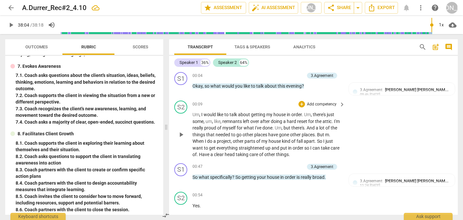
scroll to position [0, 0]
click at [436, 46] on span "post_add" at bounding box center [436, 47] width 8 height 8
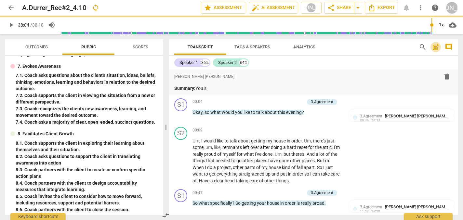
click at [436, 46] on span "post_add" at bounding box center [436, 47] width 8 height 8
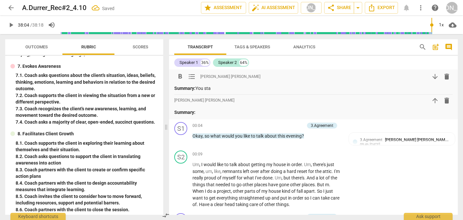
click at [214, 88] on p "Summary: You sta" at bounding box center [313, 88] width 278 height 7
click at [193, 75] on span "format_list_bulleted" at bounding box center [192, 77] width 8 height 8
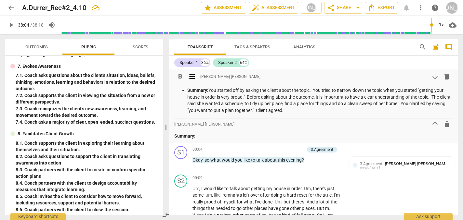
click at [304, 110] on p "Summary: You started off by asking the client about the topic. You tried to nar…" at bounding box center [319, 100] width 265 height 27
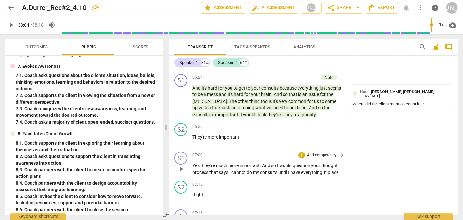
scroll to position [939, 0]
click at [300, 152] on div "+" at bounding box center [301, 155] width 6 height 6
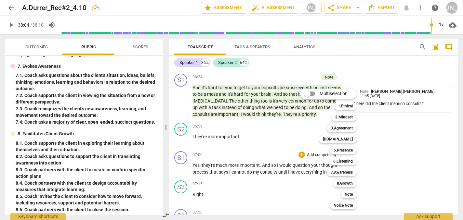
click at [263, 184] on div at bounding box center [231, 110] width 463 height 220
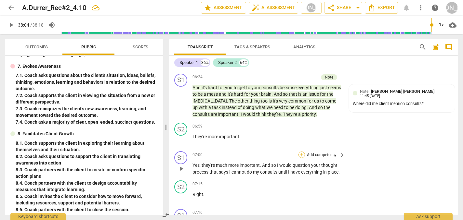
click at [300, 152] on div "+" at bounding box center [301, 155] width 6 height 6
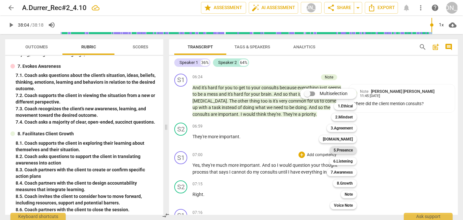
click at [345, 150] on b "5.Presence" at bounding box center [342, 151] width 19 height 8
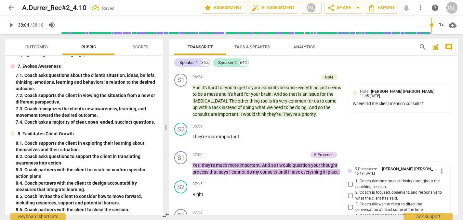
scroll to position [1029, 0]
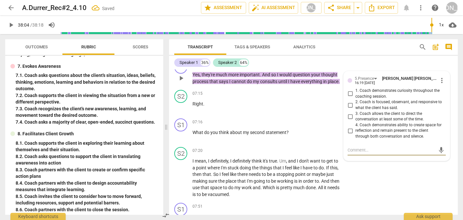
click at [345, 150] on div "5.Presence [PERSON_NAME] [PERSON_NAME] 16:19 [DATE] more_vert 1. Coach demonstr…" at bounding box center [396, 115] width 106 height 89
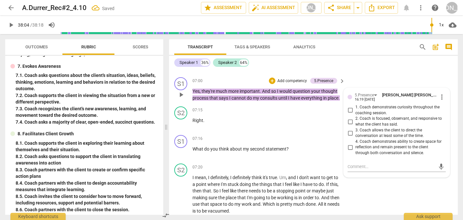
scroll to position [1010, 0]
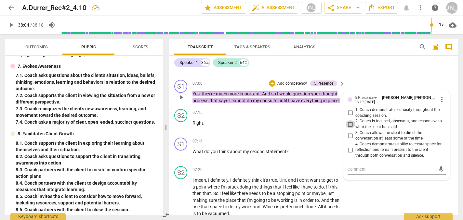
click at [348, 121] on input "2. Coach is focused, observant, and responsive to what the client has said." at bounding box center [350, 125] width 10 height 8
click at [348, 166] on textarea at bounding box center [391, 169] width 88 height 6
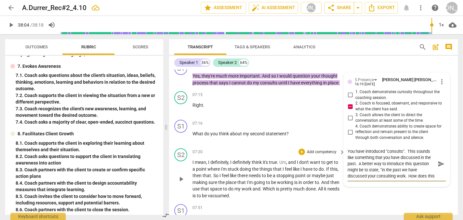
scroll to position [6, 0]
paste textarea "How does your consulting work affect your ability to do a thorough cleaning of …"
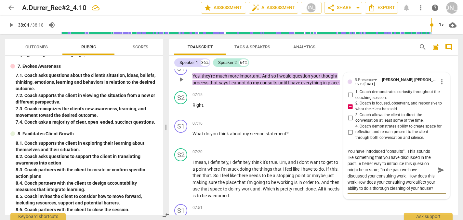
drag, startPoint x: 424, startPoint y: 169, endPoint x: 365, endPoint y: 168, distance: 59.5
click at [365, 168] on textarea "You have introduced "consults". This sounds like something that you have discus…" at bounding box center [391, 170] width 88 height 43
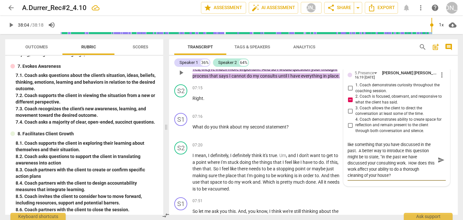
scroll to position [6, 0]
click at [390, 167] on textarea "You have introduced "consults". This sounds like something that you have discus…" at bounding box center [391, 160] width 88 height 37
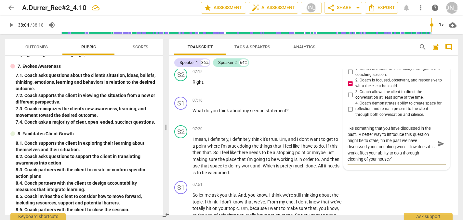
scroll to position [1054, 0]
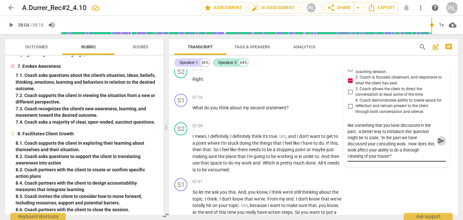
click at [437, 138] on span "send" at bounding box center [440, 141] width 7 height 7
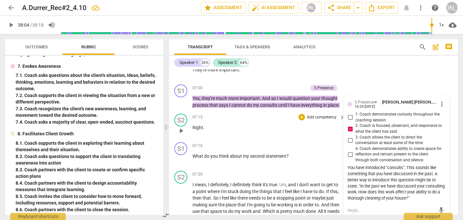
scroll to position [1003, 0]
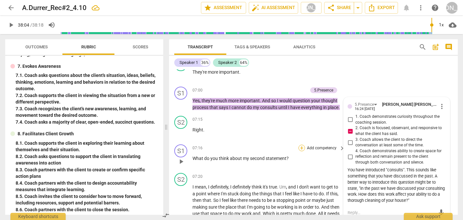
click at [299, 148] on div "+" at bounding box center [301, 148] width 6 height 6
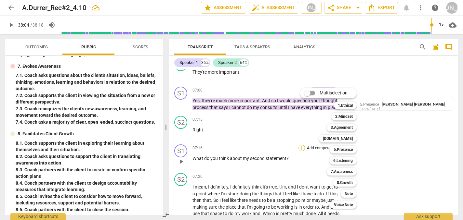
click at [299, 148] on div "Multiselection m 1.Ethical 1 2.Mindset 2 3.Agreement 3 [DOMAIN_NAME] 4 5.Presen…" at bounding box center [332, 148] width 71 height 124
click at [343, 149] on b "5.Presence" at bounding box center [342, 150] width 19 height 8
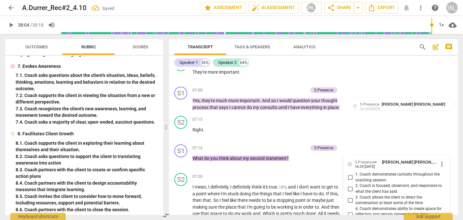
scroll to position [1094, 0]
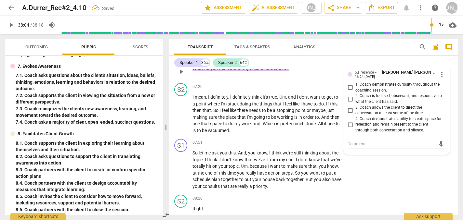
click at [350, 86] on input "1. Coach demonstrates curiosity throughout the coaching session." at bounding box center [350, 88] width 10 height 8
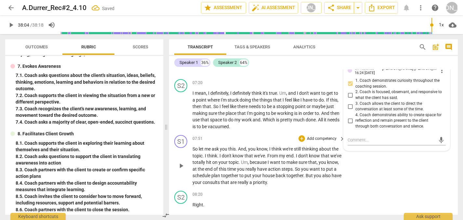
scroll to position [1100, 0]
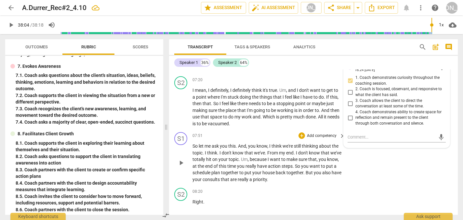
click at [362, 163] on div "S1 play_arrow pause 07:51 + Add competency keyboard_arrow_right So let me ask y…" at bounding box center [313, 158] width 289 height 56
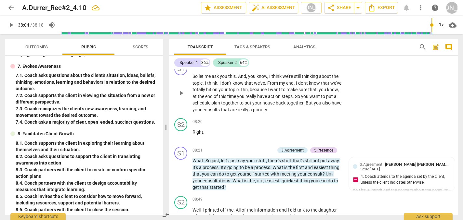
scroll to position [1171, 0]
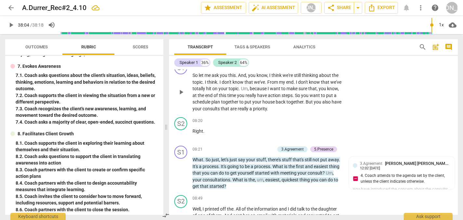
click at [339, 112] on div "S1 play_arrow pause 07:51 + Add competency keyboard_arrow_right So let me ask y…" at bounding box center [313, 87] width 289 height 56
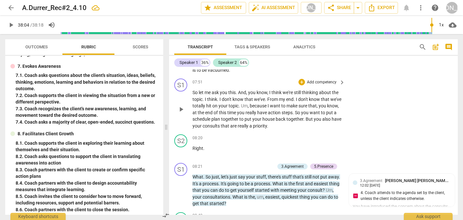
scroll to position [1153, 0]
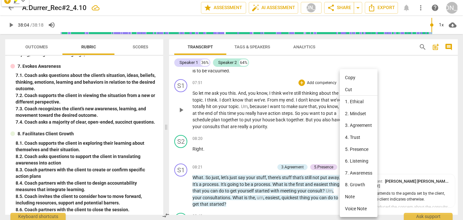
click at [424, 133] on div at bounding box center [231, 110] width 463 height 220
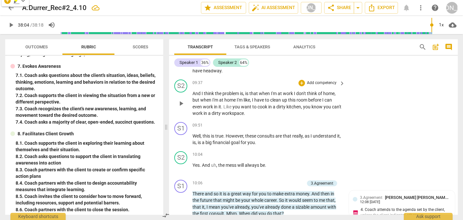
scroll to position [1387, 0]
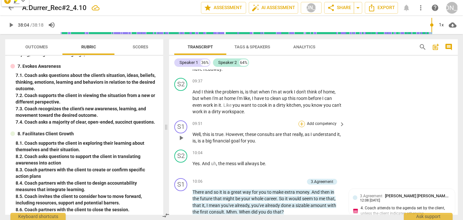
click at [301, 121] on div "+" at bounding box center [301, 124] width 6 height 6
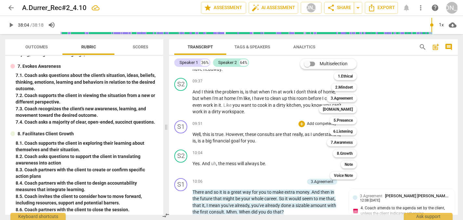
click at [294, 146] on div at bounding box center [231, 110] width 463 height 220
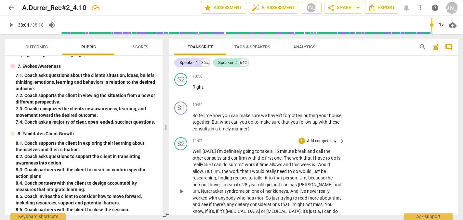
scroll to position [1647, 0]
